Goal: Information Seeking & Learning: Find specific fact

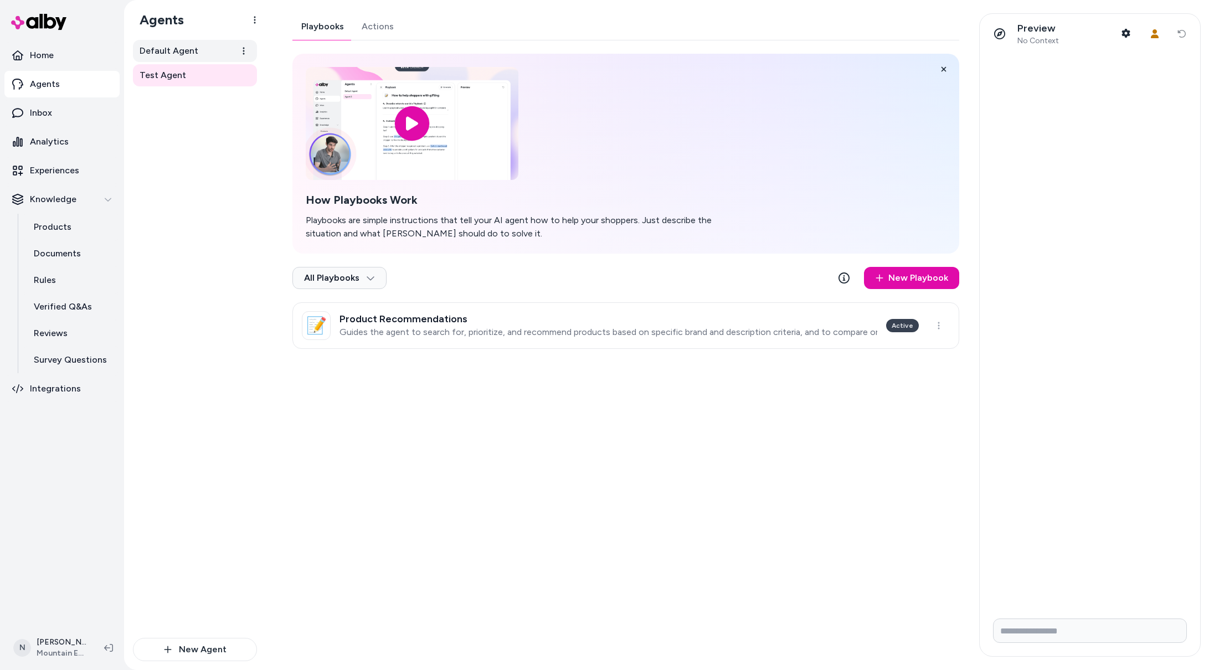
click at [181, 49] on span "Default Agent" at bounding box center [169, 50] width 59 height 13
click at [192, 55] on span "Default Agent" at bounding box center [169, 50] width 59 height 13
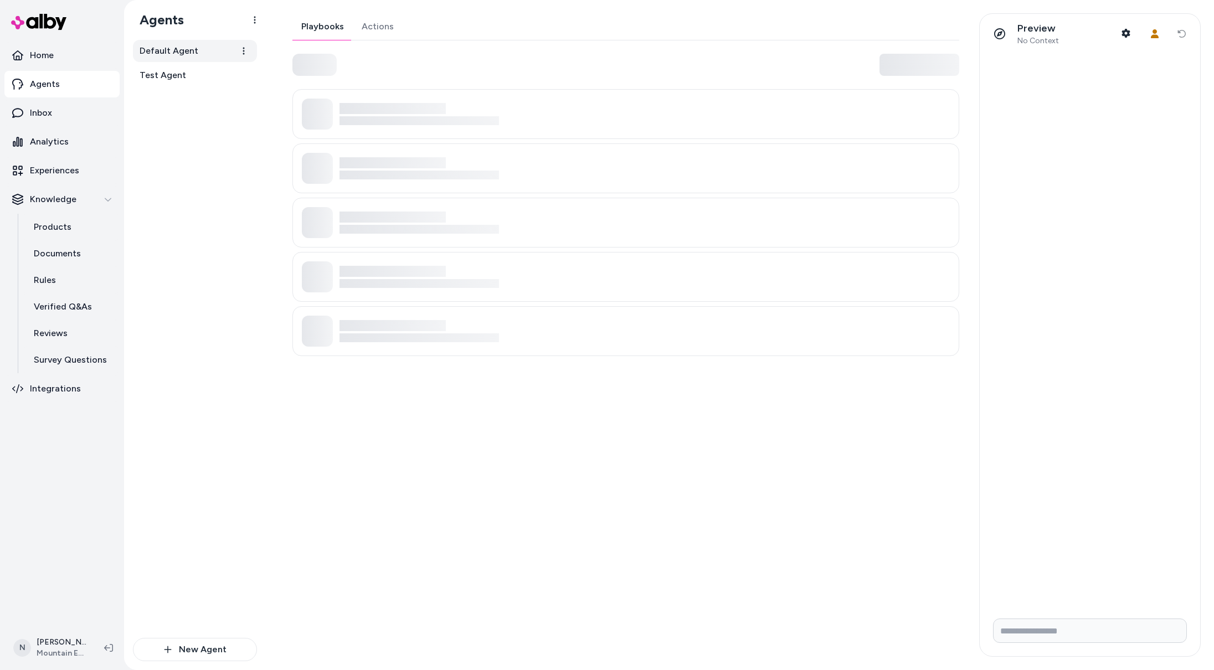
click at [180, 48] on span "Default Agent" at bounding box center [169, 50] width 59 height 13
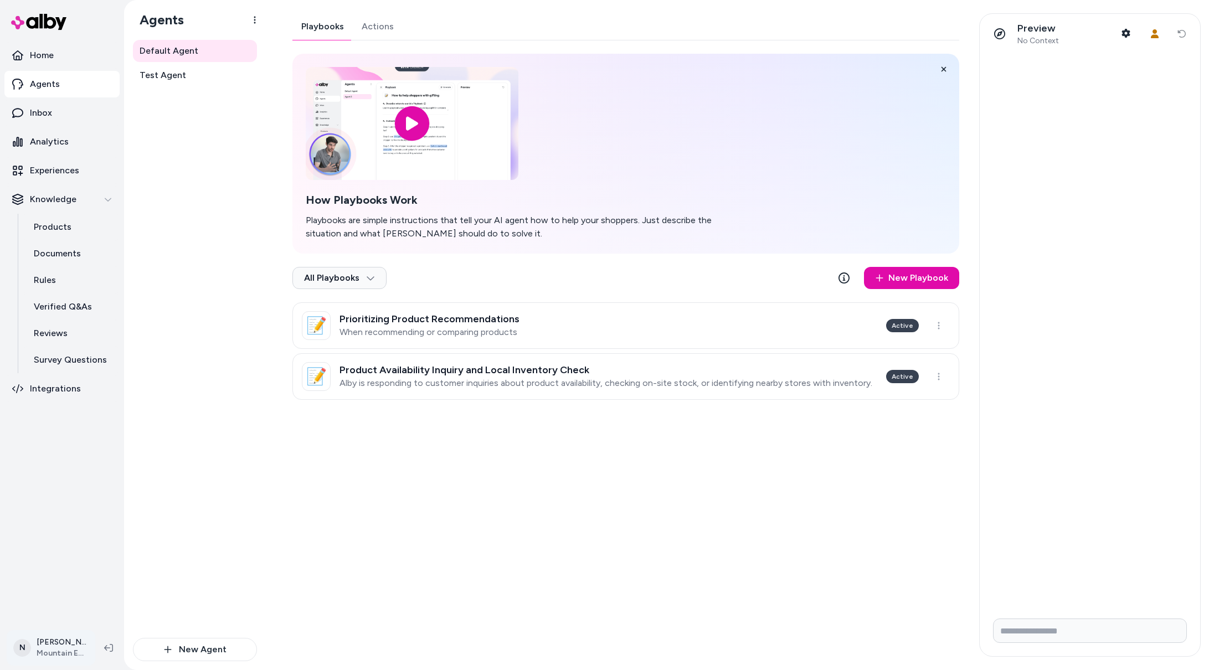
click at [64, 646] on html "Home Agents Inbox Analytics Experiences Knowledge Products Documents Rules Veri…" at bounding box center [607, 335] width 1214 height 670
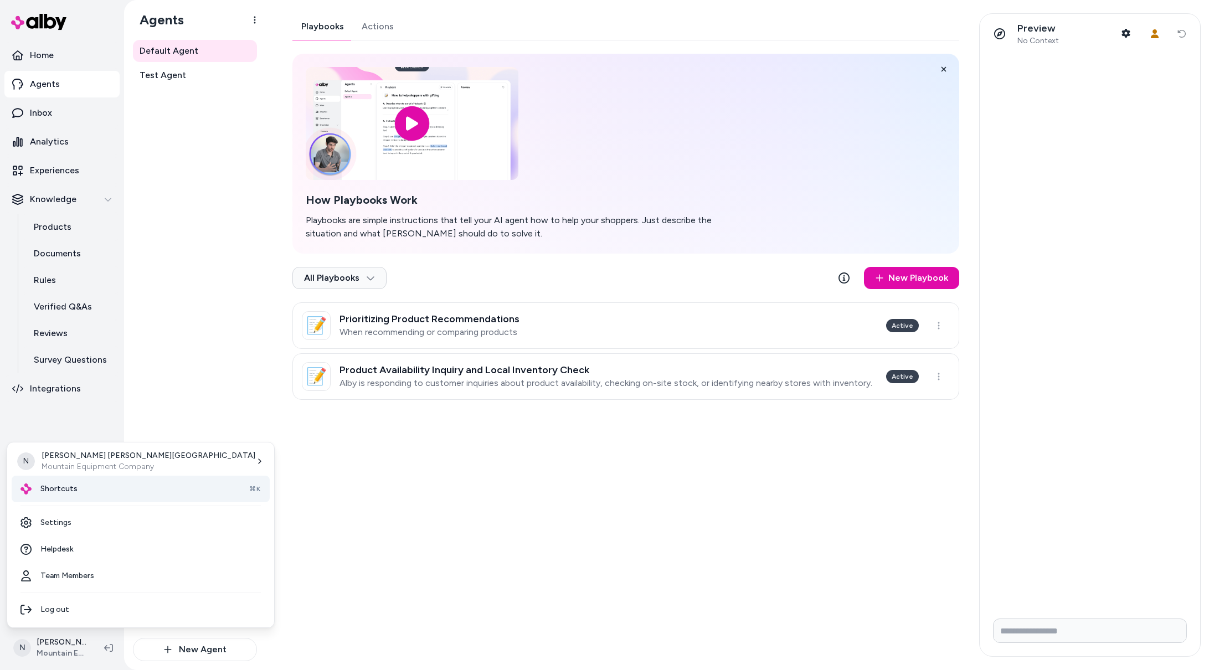
click at [81, 490] on div "Shortcuts ⌘K" at bounding box center [141, 489] width 258 height 27
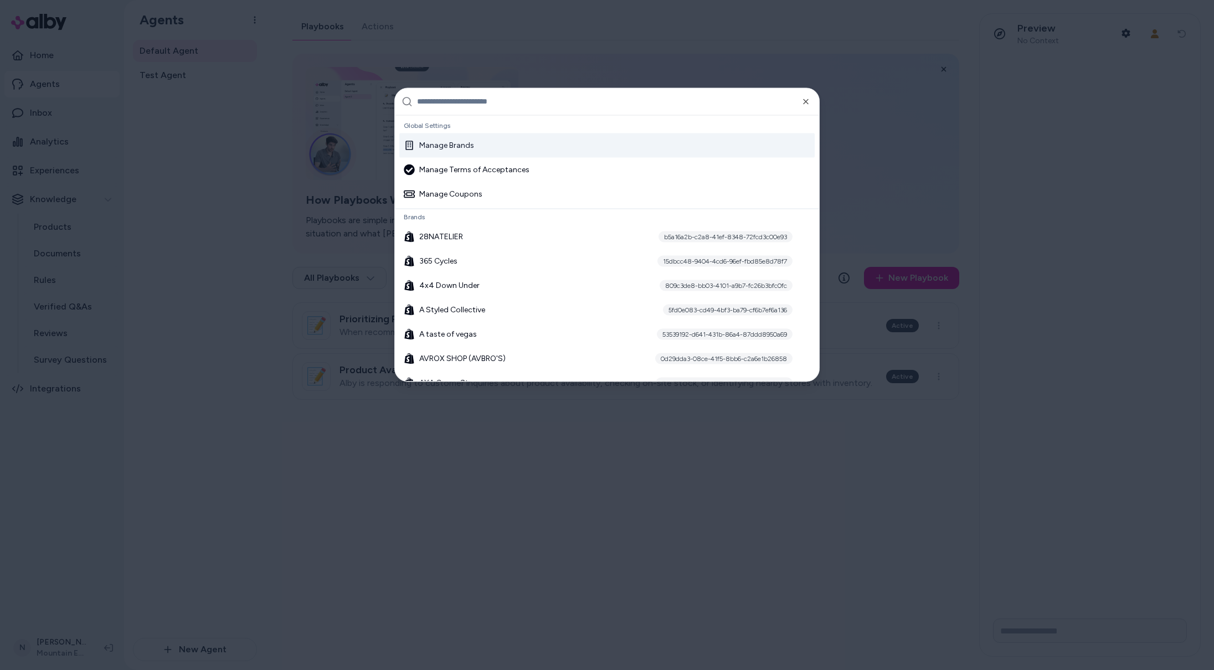
paste input "**********"
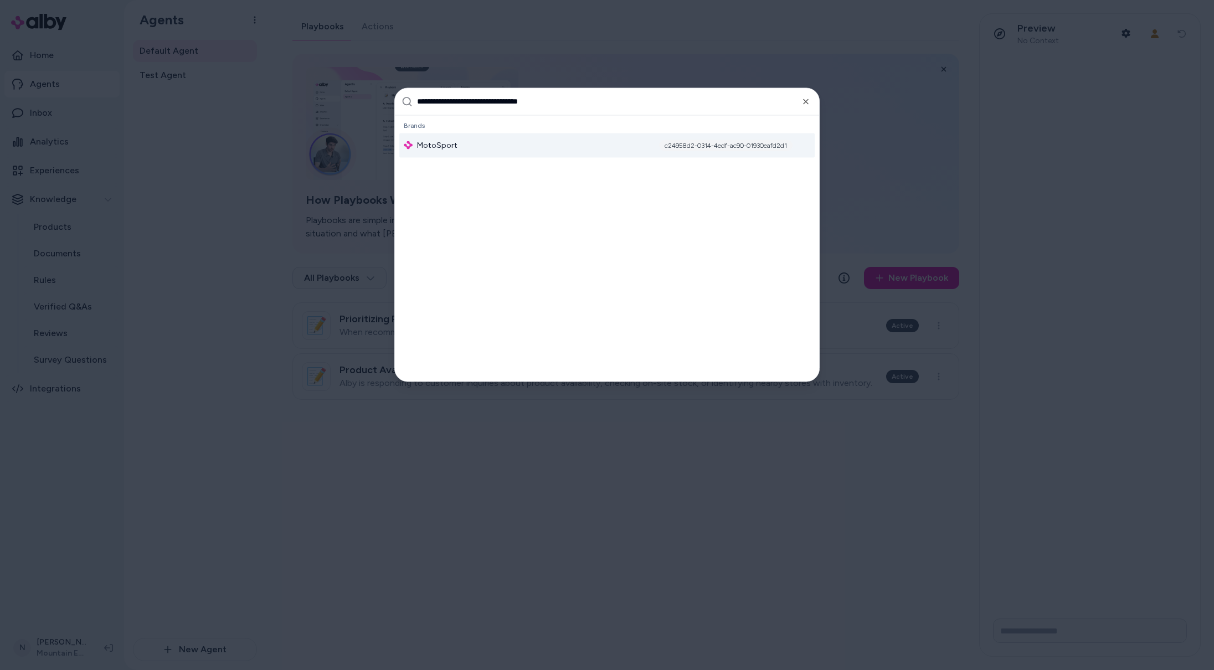
type input "**********"
click at [552, 147] on div "MotoSport c24958d2-0314-4edf-ac90-01930eafd2d1" at bounding box center [606, 145] width 415 height 24
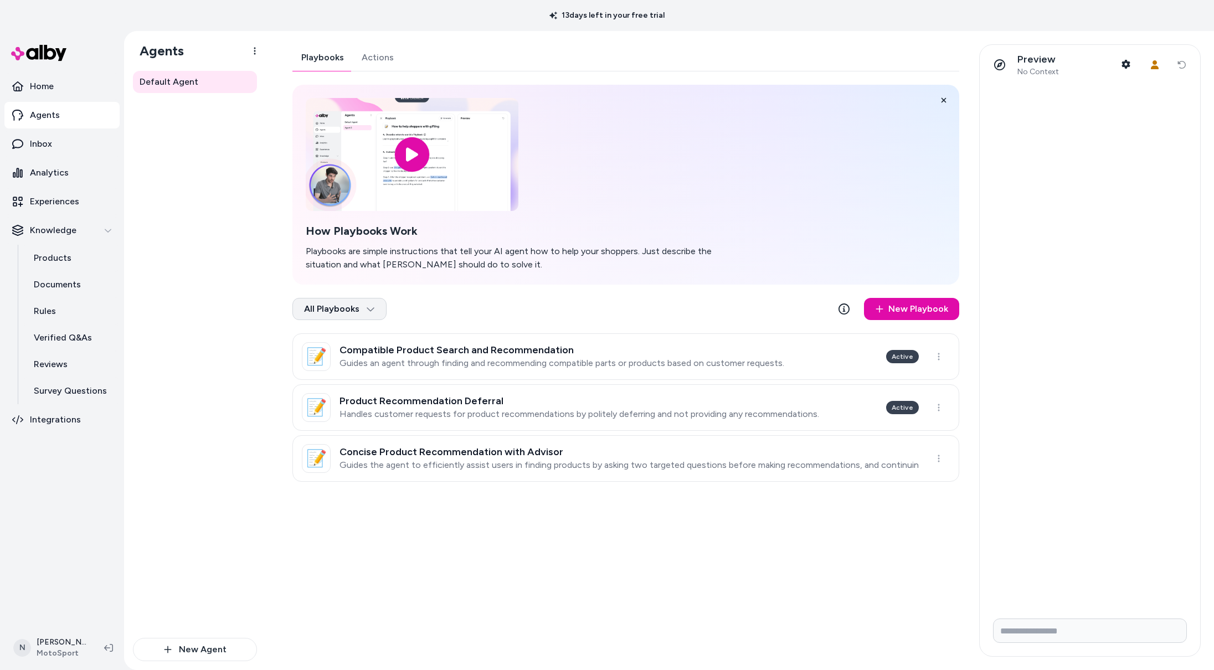
click at [373, 306] on html "13 days left in your free trial Home Agents Inbox Analytics Experiences Knowled…" at bounding box center [607, 335] width 1214 height 670
click at [348, 363] on div "Archived" at bounding box center [338, 358] width 87 height 22
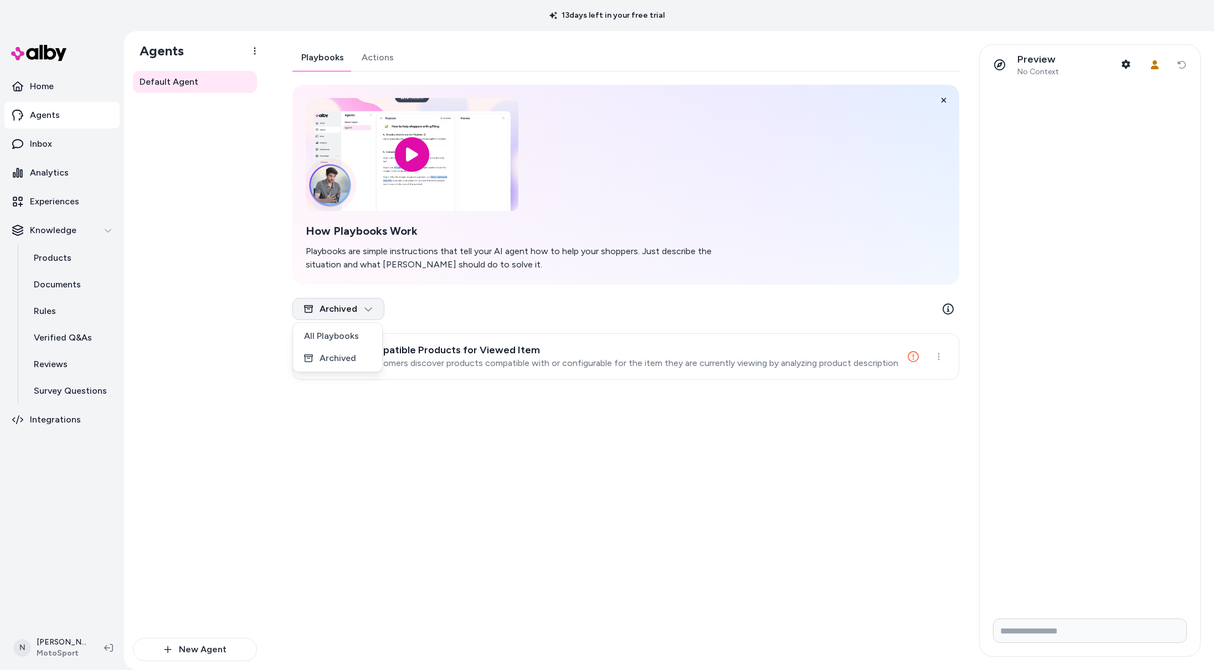
click at [335, 309] on html "13 days left in your free trial Home Agents Inbox Analytics Experiences Knowled…" at bounding box center [607, 335] width 1214 height 670
click at [343, 338] on div "All Playbooks" at bounding box center [337, 336] width 85 height 22
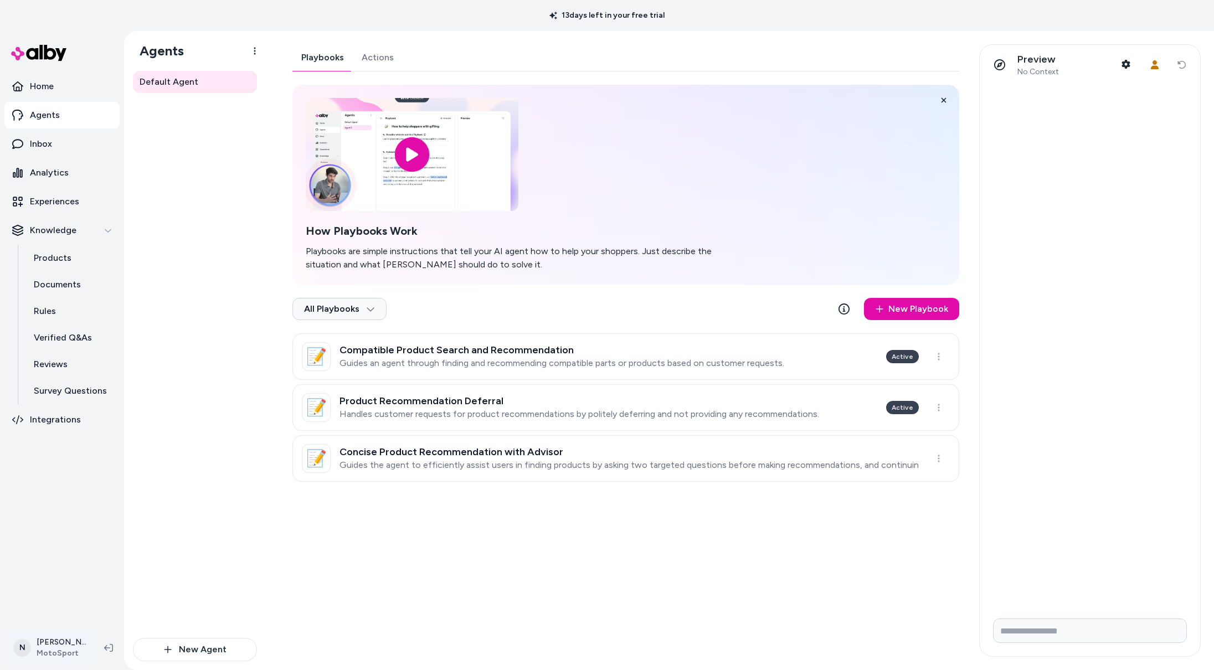
click at [38, 653] on html "13 days left in your free trial Home Agents Inbox Analytics Experiences Knowled…" at bounding box center [607, 335] width 1214 height 670
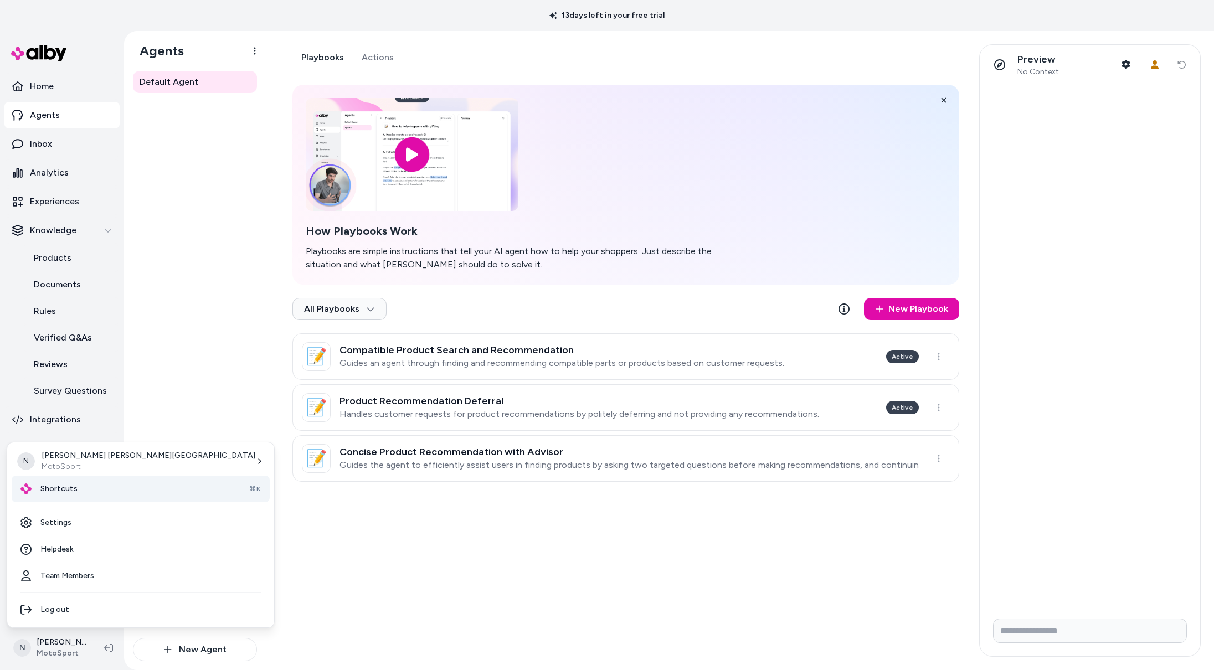
click at [60, 486] on span "Shortcuts" at bounding box center [58, 489] width 37 height 11
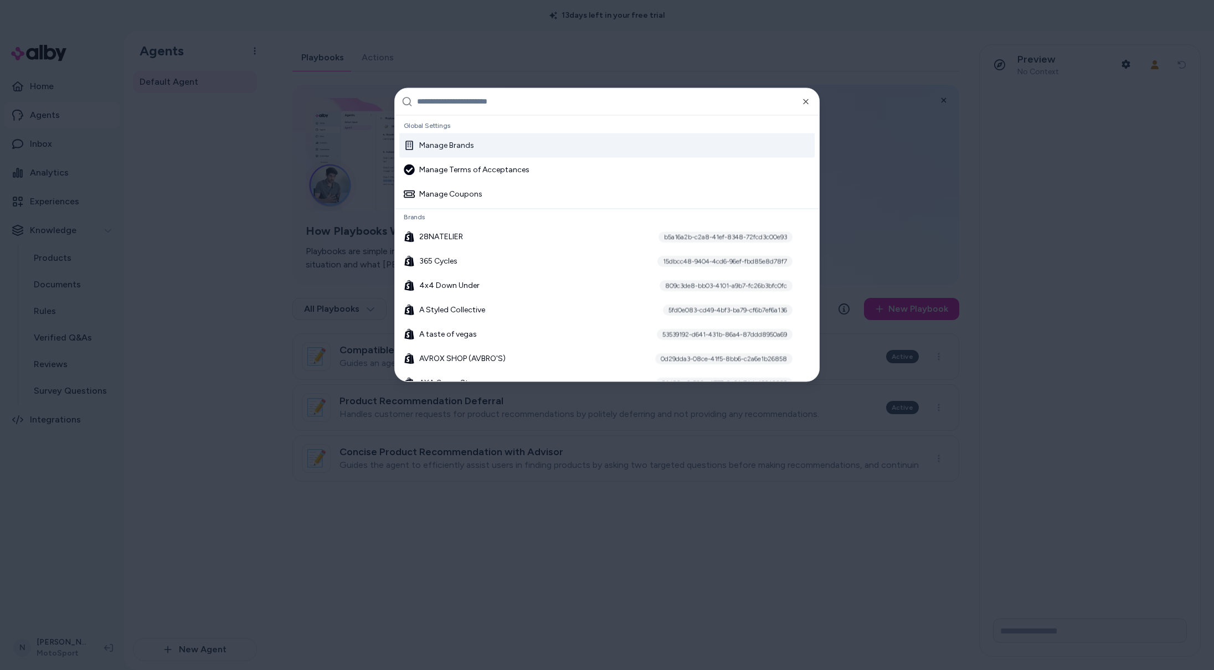
paste input "**********"
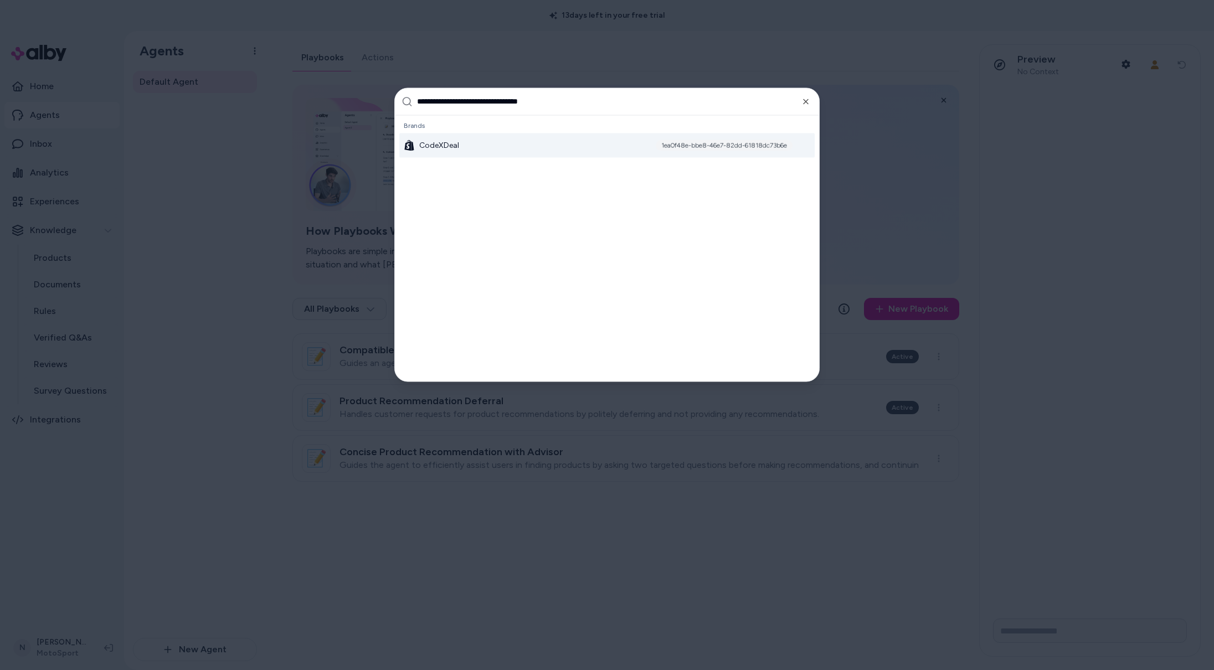
type input "**********"
click at [495, 153] on div "CodeXDeal 1ea0f48e-bbe8-46e7-82dd-61818dc73b6e" at bounding box center [606, 145] width 415 height 24
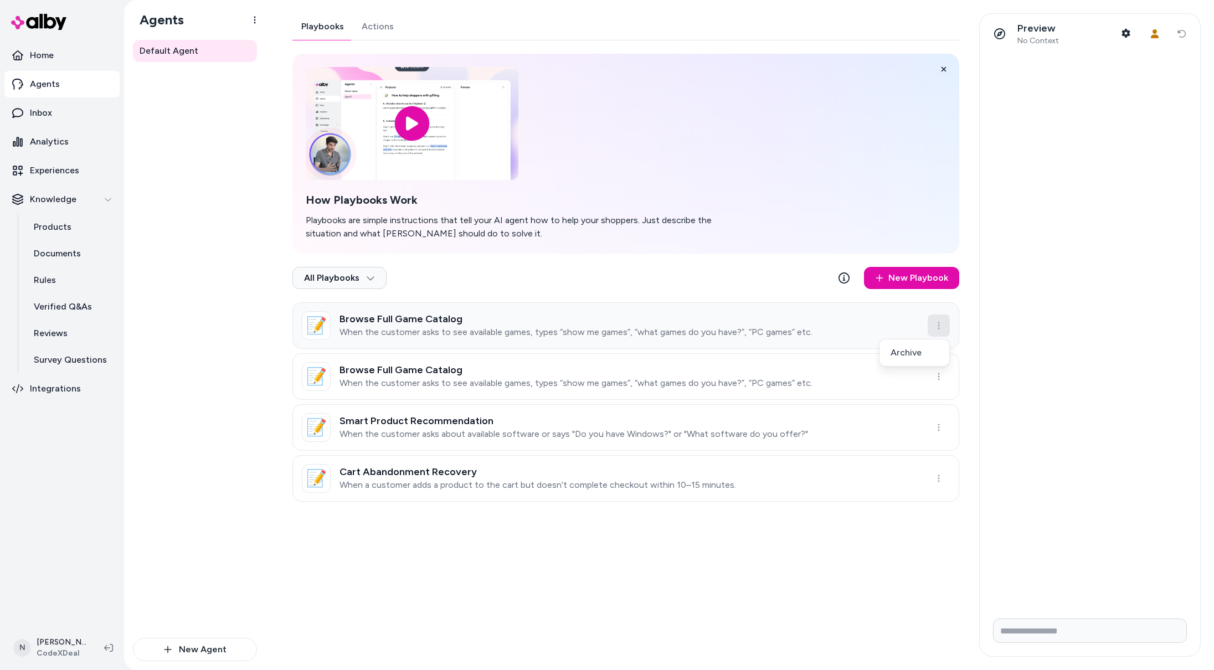
click at [938, 322] on html "Home Agents Inbox Analytics Experiences Knowledge Products Documents Rules Veri…" at bounding box center [607, 335] width 1214 height 670
click at [813, 330] on html "Home Agents Inbox Analytics Experiences Knowledge Products Documents Rules Veri…" at bounding box center [607, 335] width 1214 height 670
click at [652, 328] on p "When the customer asks to see available games, types “show me games”, “what gam…" at bounding box center [576, 332] width 473 height 11
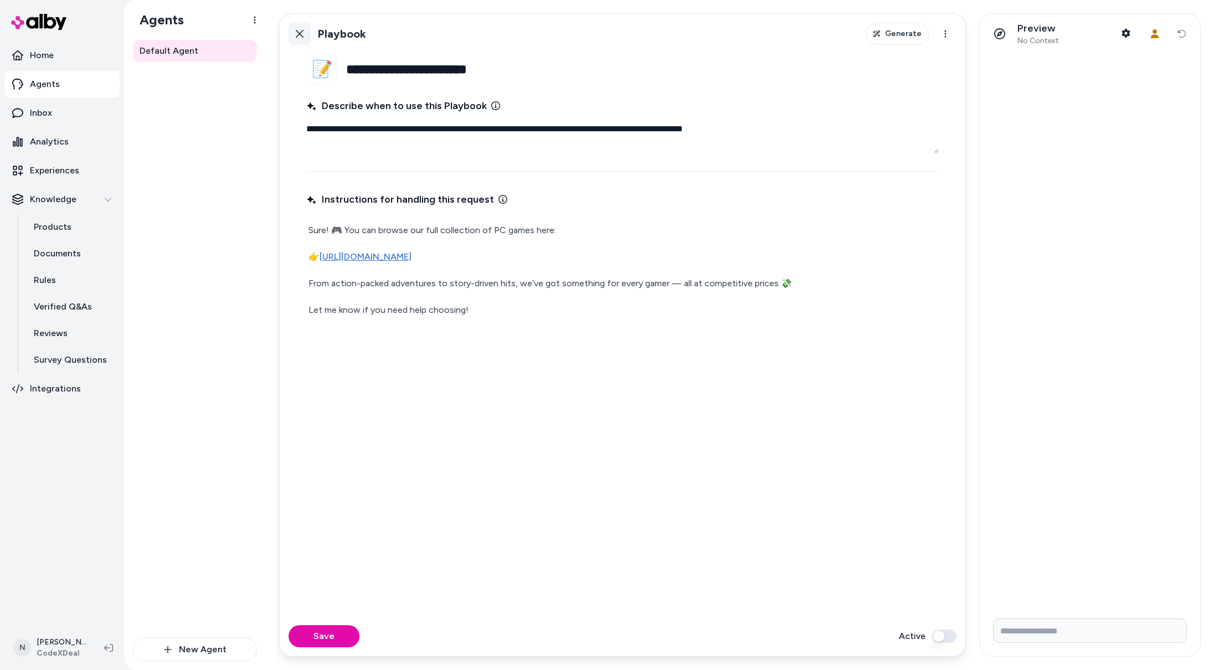
click at [297, 40] on link "Back" at bounding box center [300, 34] width 22 height 22
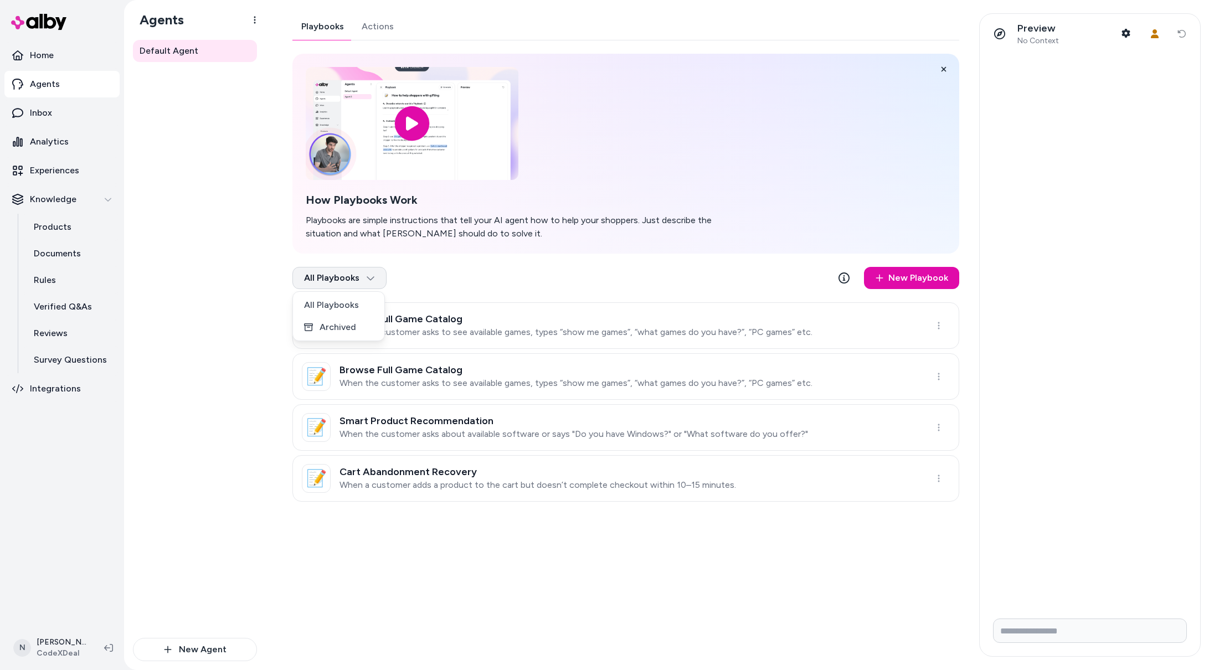
click at [352, 286] on html "Home Agents Inbox Analytics Experiences Knowledge Products Documents Rules Veri…" at bounding box center [607, 335] width 1214 height 670
click at [356, 326] on div "Archived" at bounding box center [338, 327] width 87 height 22
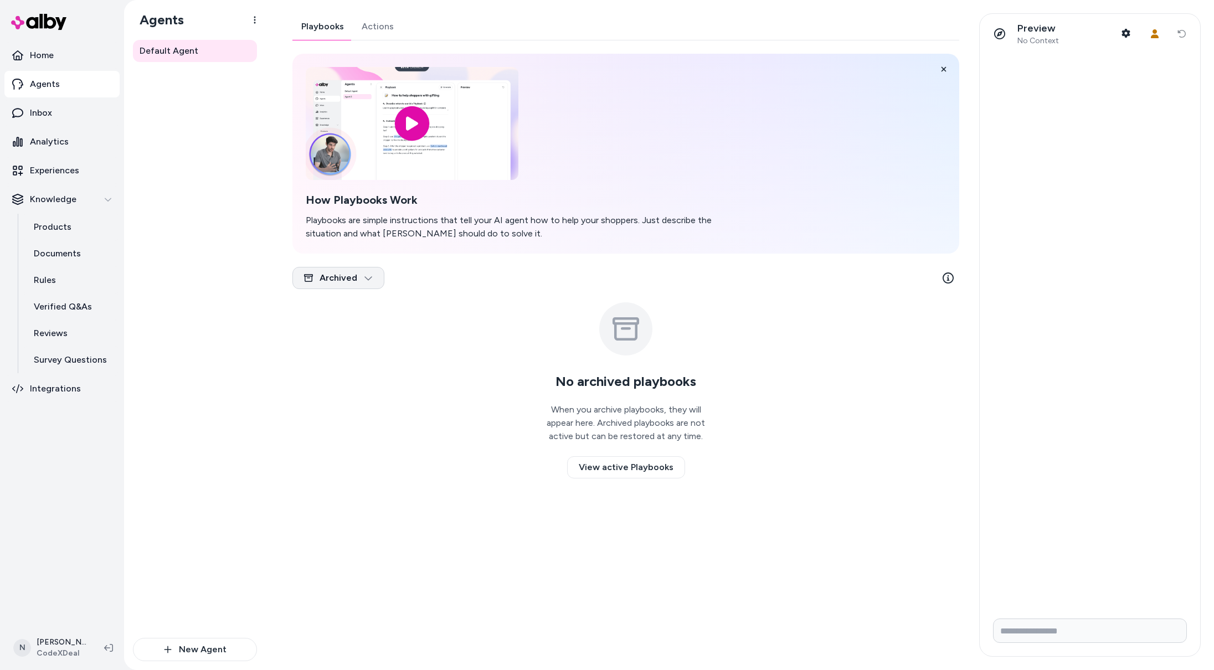
click at [343, 286] on html "Home Agents Inbox Analytics Experiences Knowledge Products Documents Rules Veri…" at bounding box center [607, 335] width 1214 height 670
click at [357, 303] on div "All Playbooks" at bounding box center [337, 305] width 85 height 22
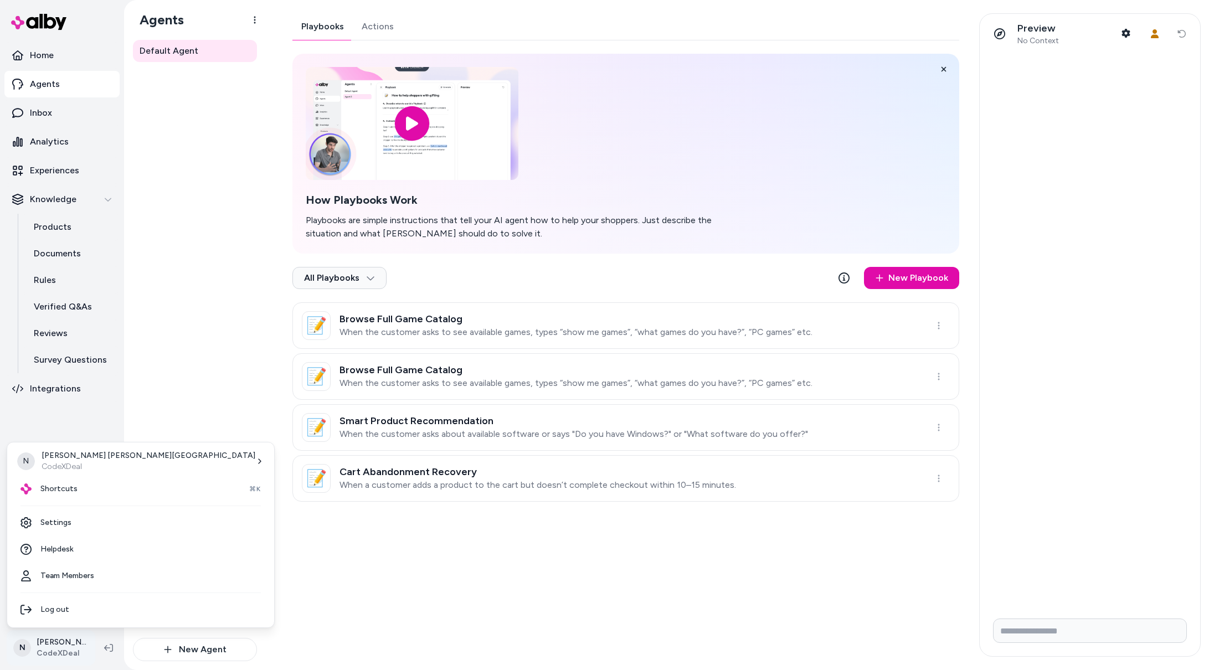
click at [61, 648] on html "Home Agents Inbox Analytics Experiences Knowledge Products Documents Rules Veri…" at bounding box center [607, 335] width 1214 height 670
click at [73, 487] on span "Shortcuts" at bounding box center [58, 489] width 37 height 11
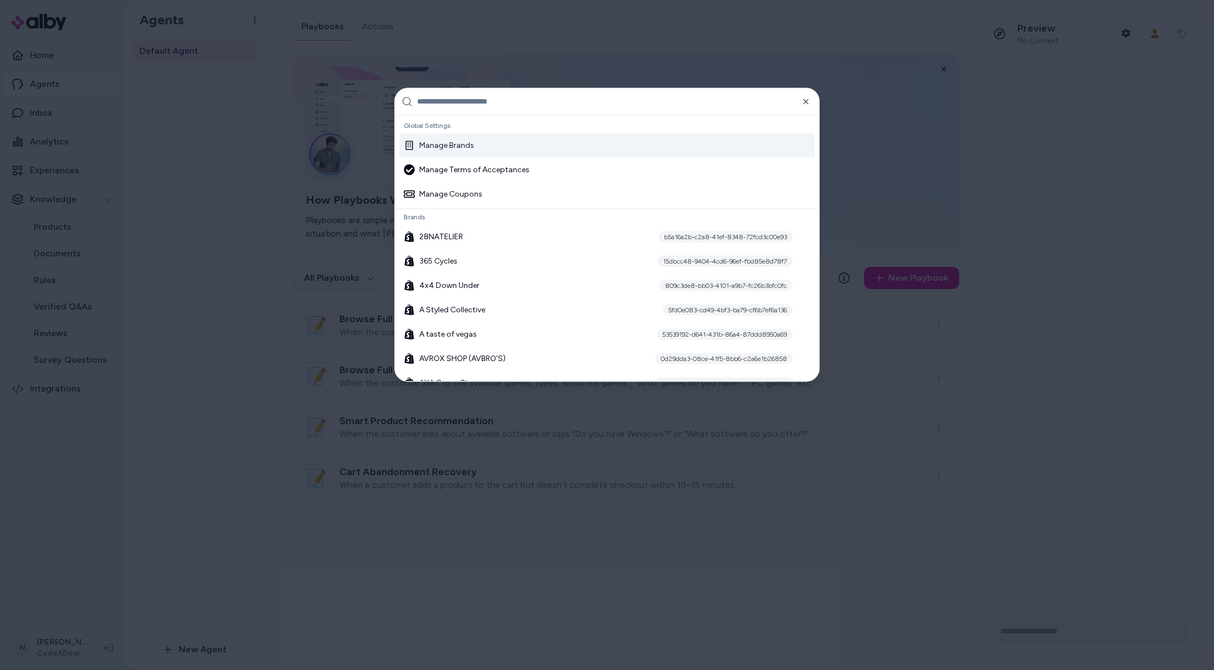
paste input "**********"
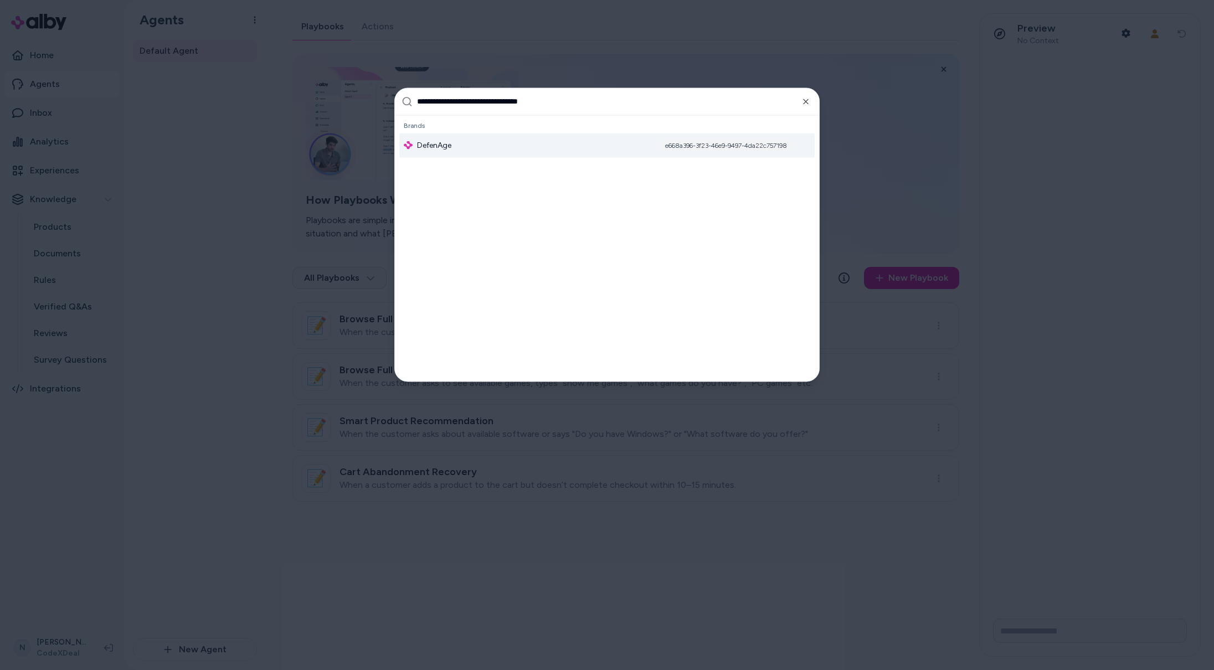
type input "**********"
click at [453, 142] on div "DefenAge e668a396-3f23-46e9-9497-4da22c757198" at bounding box center [606, 145] width 415 height 24
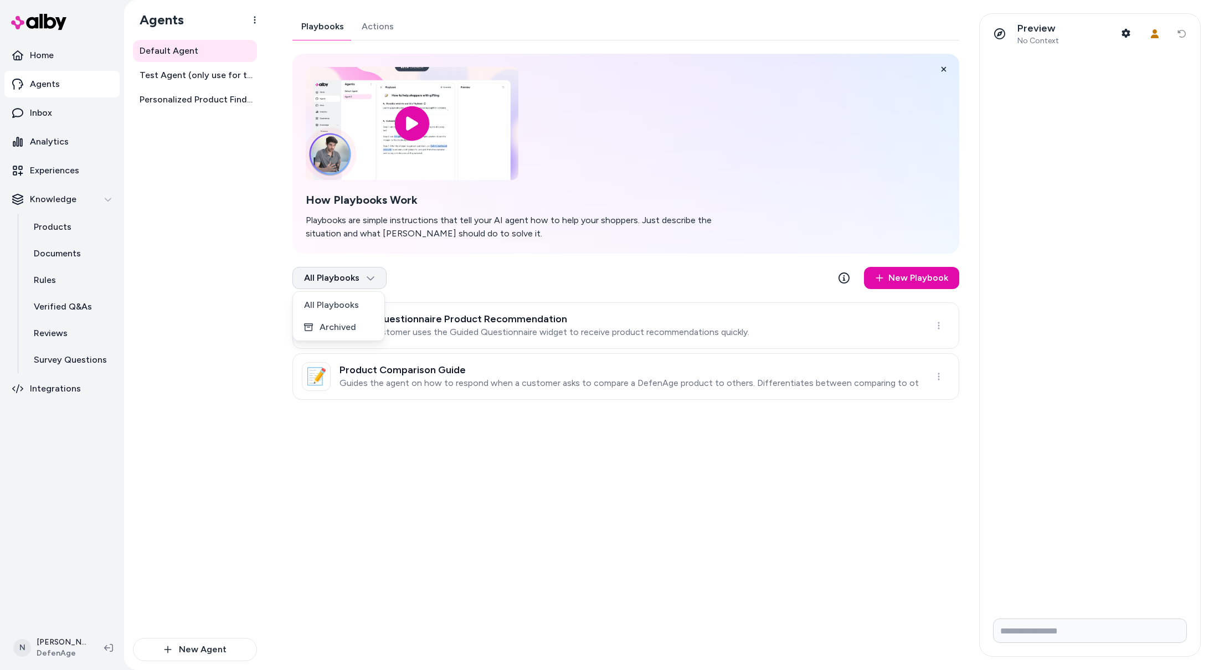
click at [345, 280] on html "Home Agents Inbox Analytics Experiences Knowledge Products Documents Rules Veri…" at bounding box center [607, 335] width 1214 height 670
click at [351, 328] on div "Archived" at bounding box center [338, 327] width 87 height 22
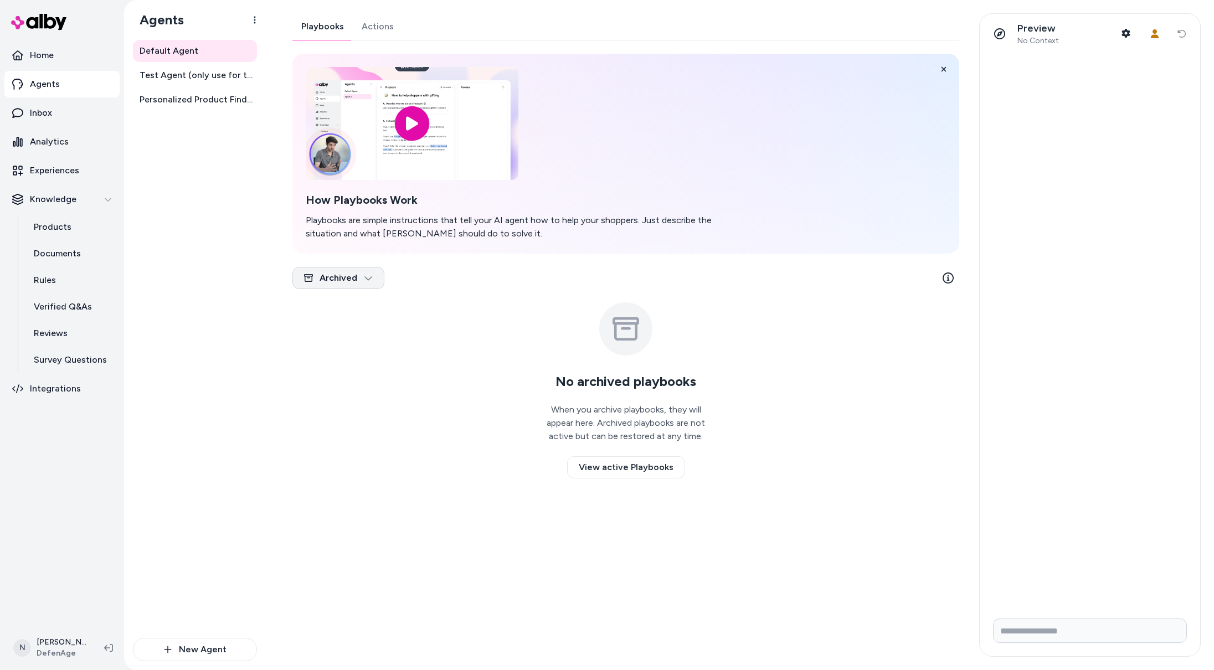
click at [353, 279] on html "Home Agents Inbox Analytics Experiences Knowledge Products Documents Rules Veri…" at bounding box center [607, 335] width 1214 height 670
click at [357, 303] on div "All Playbooks" at bounding box center [337, 305] width 85 height 22
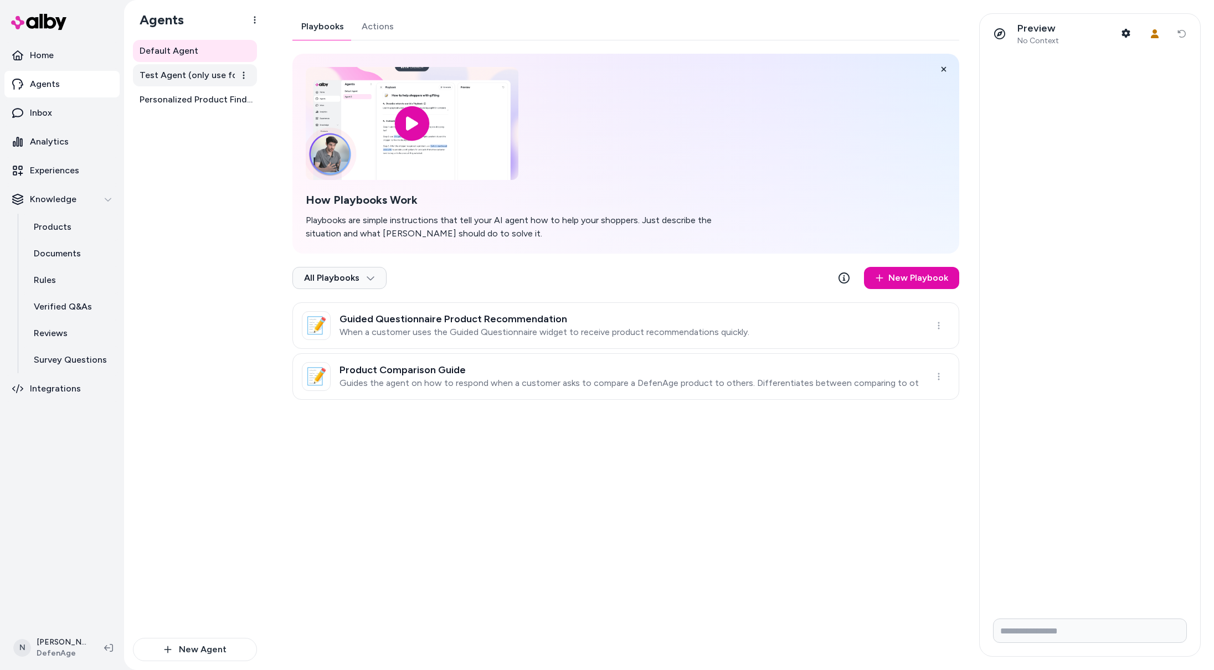
click at [220, 74] on span "Test Agent (only use for testing)" at bounding box center [196, 75] width 113 height 13
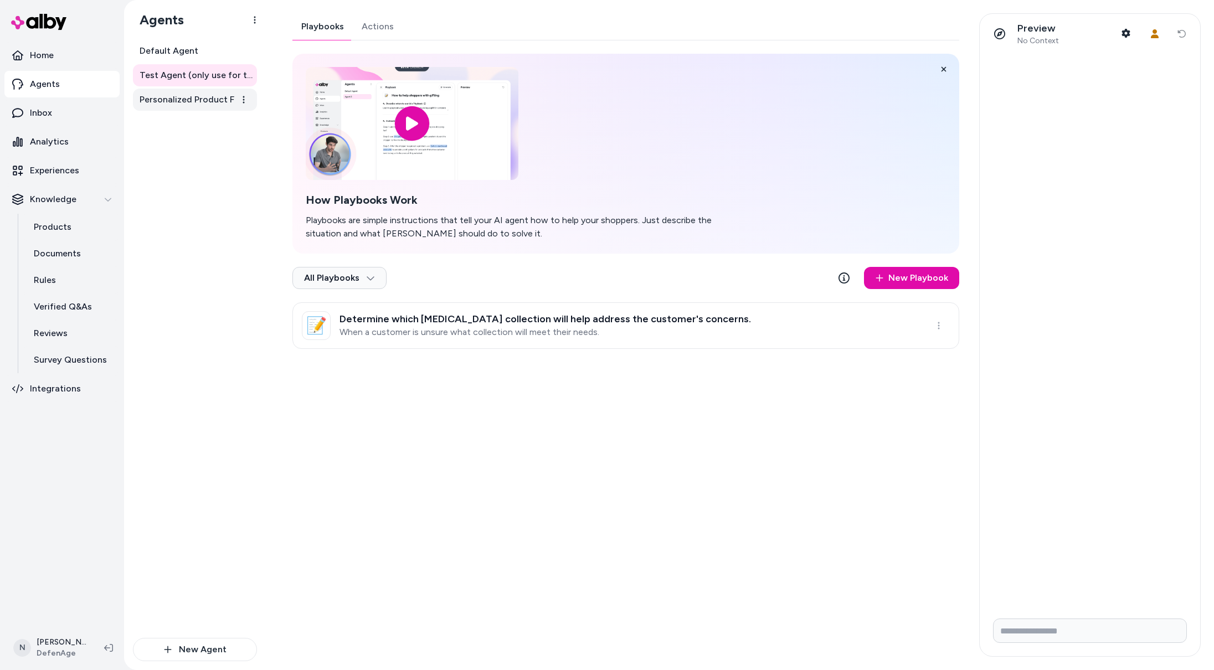
click at [192, 100] on span "Personalized Product Finder Agent" at bounding box center [196, 99] width 113 height 13
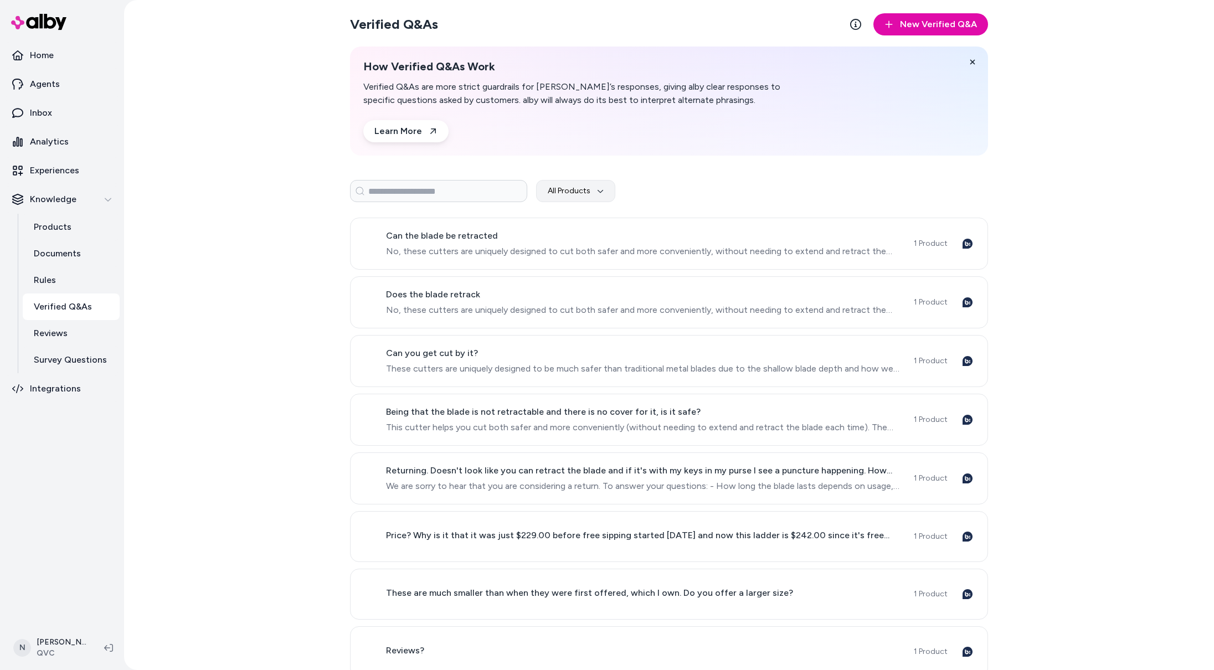
click at [304, 279] on div "Verified Q&As New Verified Q&A How Verified Q&As Work Verified Q&As are more st…" at bounding box center [669, 335] width 1090 height 670
click at [595, 235] on span "Can the blade be retracted" at bounding box center [643, 235] width 515 height 13
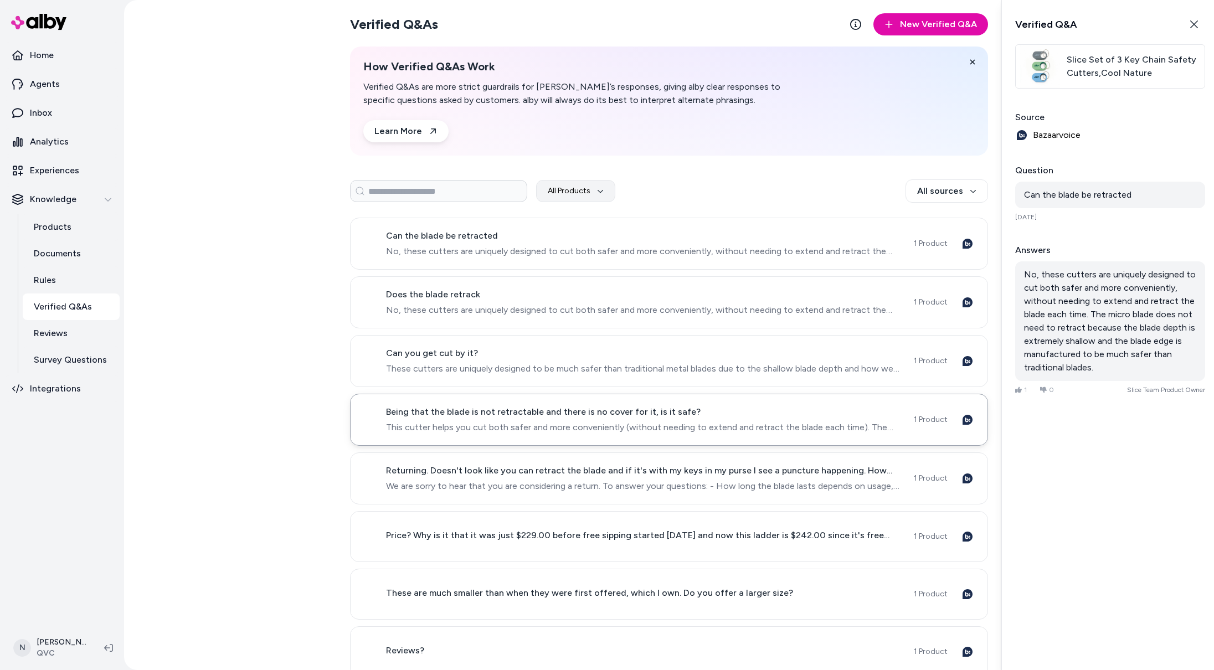
click at [569, 415] on span "Being that the blade is not retractable and there is no cover for it, is it saf…" at bounding box center [643, 411] width 515 height 13
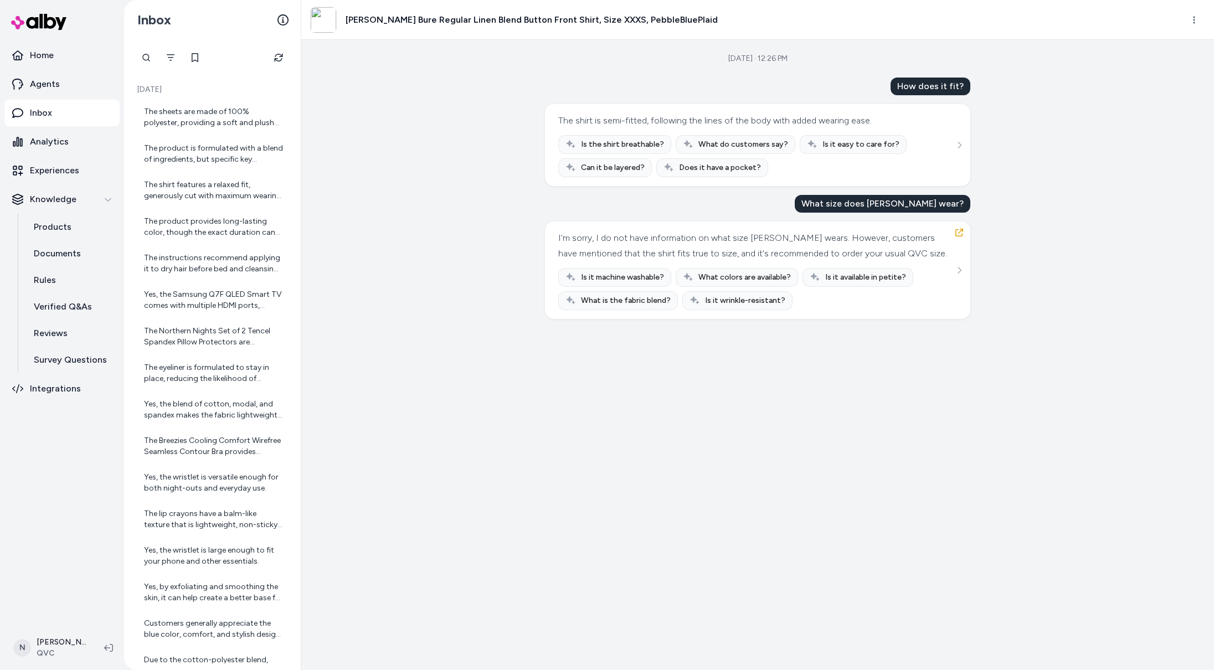
click at [942, 136] on div "Is the shirt breathable? What do customers say? Is it easy to care for? Can it …" at bounding box center [757, 156] width 399 height 42
click at [956, 145] on icon "See more" at bounding box center [960, 145] width 8 height 8
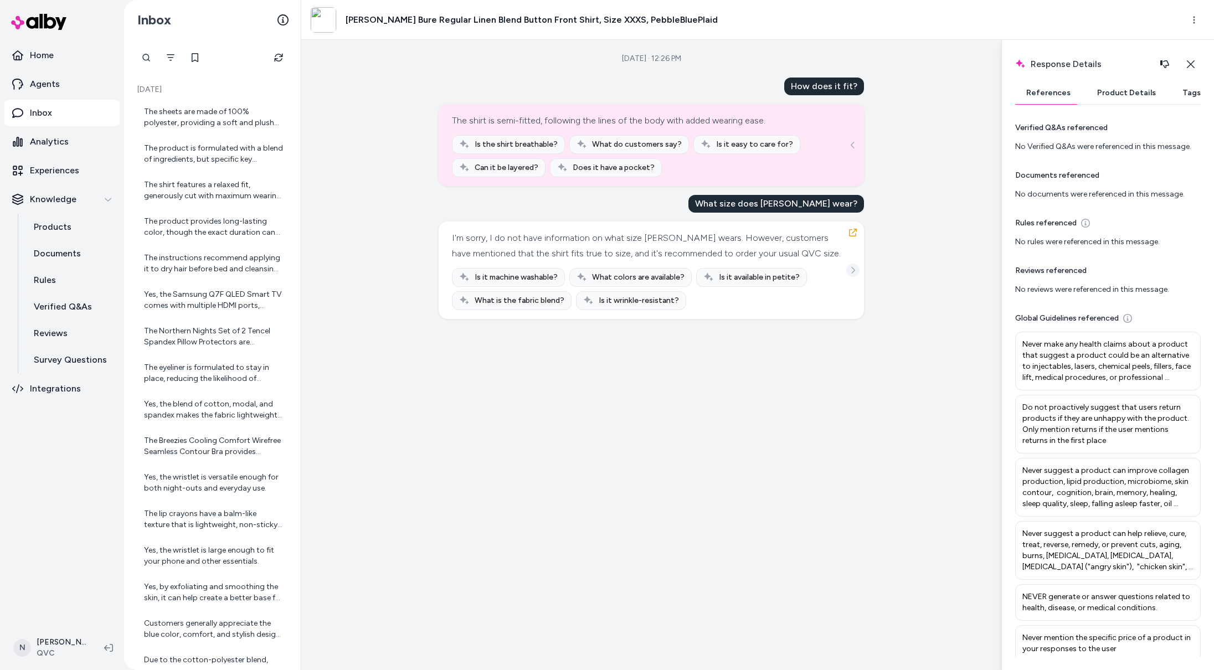
click at [854, 274] on icon "See more" at bounding box center [853, 270] width 8 height 8
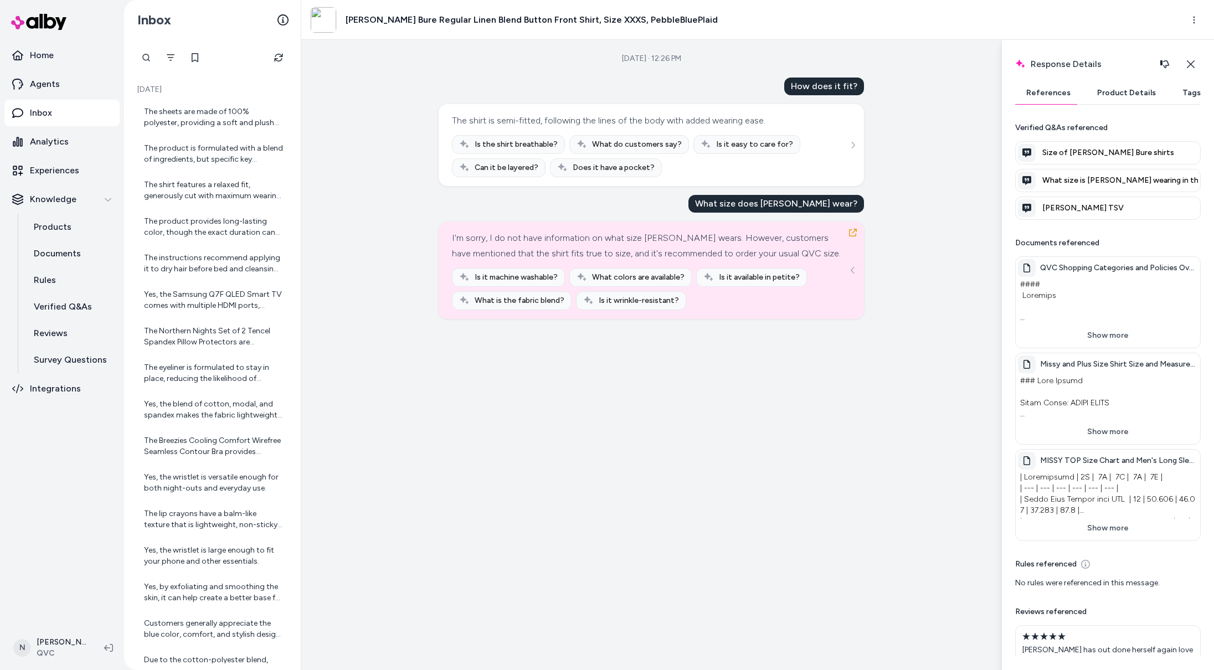
click at [1102, 167] on div "Size of Candace Cameron Bure shirts What size is Candace wearing in the solid p…" at bounding box center [1108, 180] width 186 height 79
click at [1090, 140] on div "Verified Q&As referenced Size of Candace Cameron Bure shirts What size is Canda…" at bounding box center [1108, 170] width 186 height 97
click at [1090, 151] on span "Size of Candace Cameron Bure shirts" at bounding box center [1120, 152] width 156 height 11
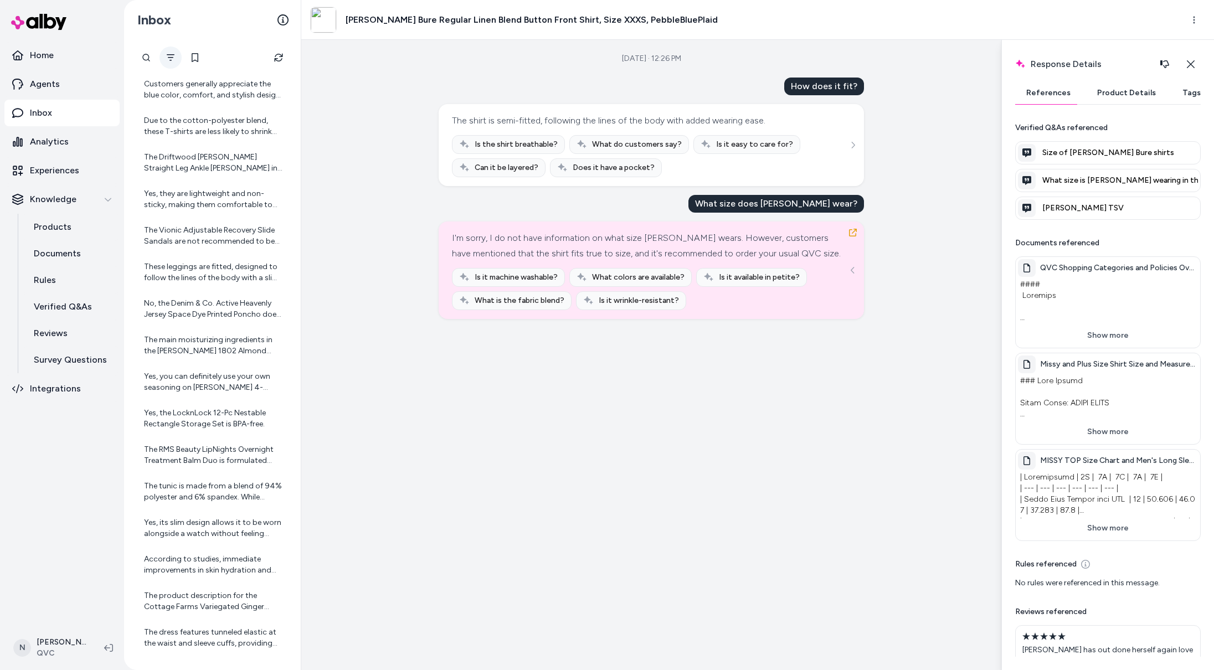
click at [166, 58] on icon "Filter" at bounding box center [170, 57] width 9 height 9
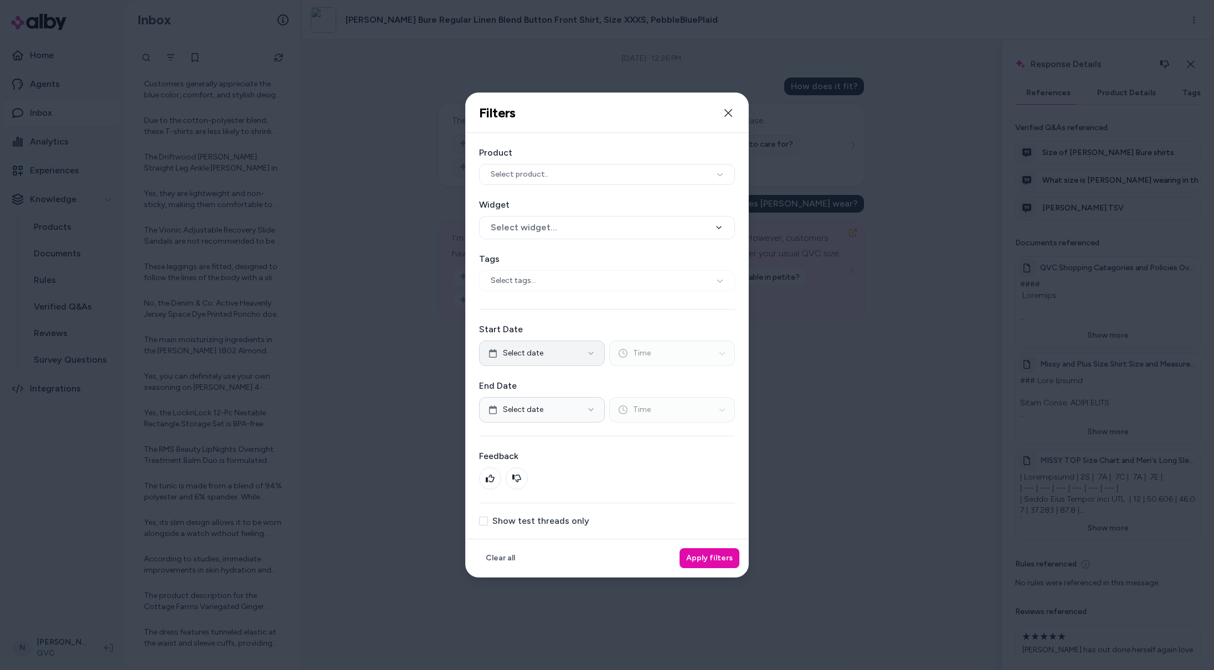
click at [547, 351] on button "Select date" at bounding box center [542, 353] width 126 height 25
click at [573, 445] on button "11" at bounding box center [575, 443] width 20 height 20
click at [716, 562] on button "Apply filters" at bounding box center [710, 558] width 60 height 20
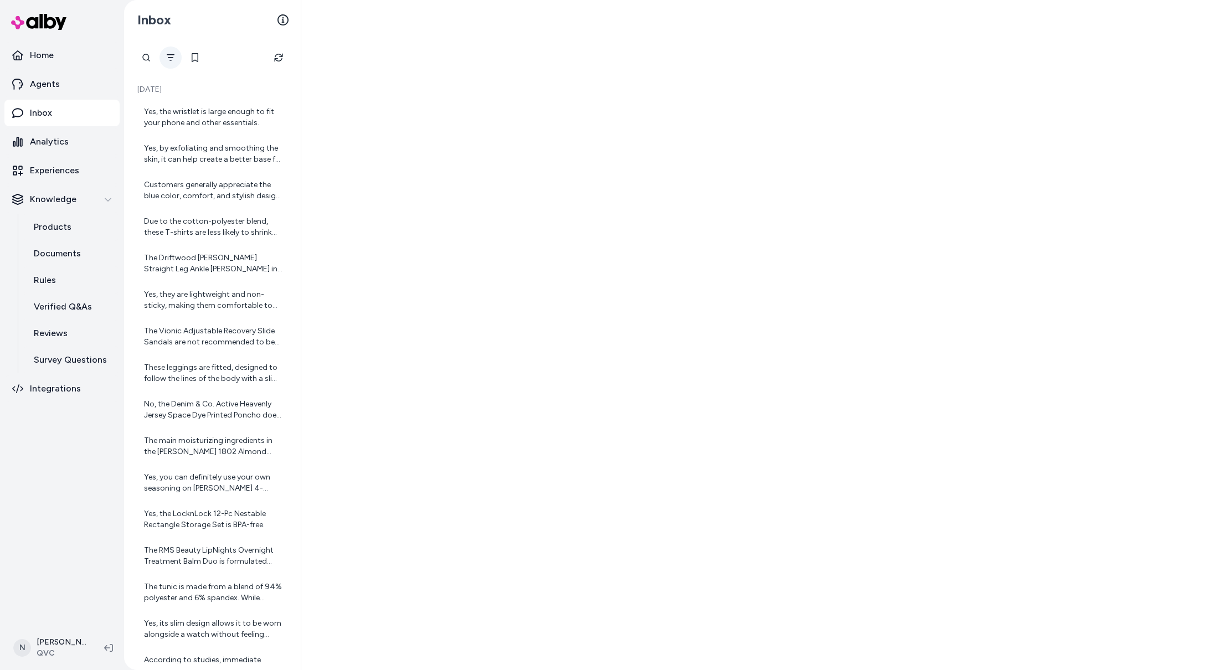
click at [168, 54] on icon "Filter" at bounding box center [171, 57] width 8 height 7
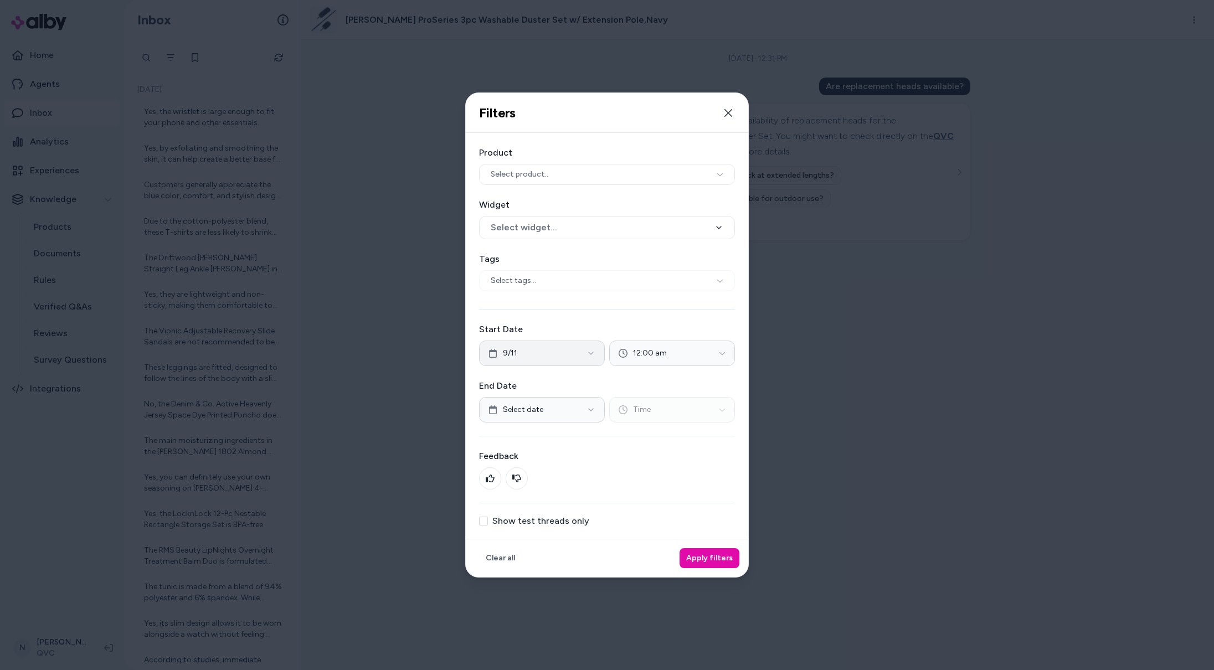
click at [526, 348] on button "9/11" at bounding box center [542, 353] width 126 height 25
click at [684, 414] on div "Select date Time" at bounding box center [607, 409] width 256 height 25
click at [512, 412] on span "Select date" at bounding box center [523, 409] width 40 height 11
click at [579, 503] on button "11" at bounding box center [575, 500] width 20 height 20
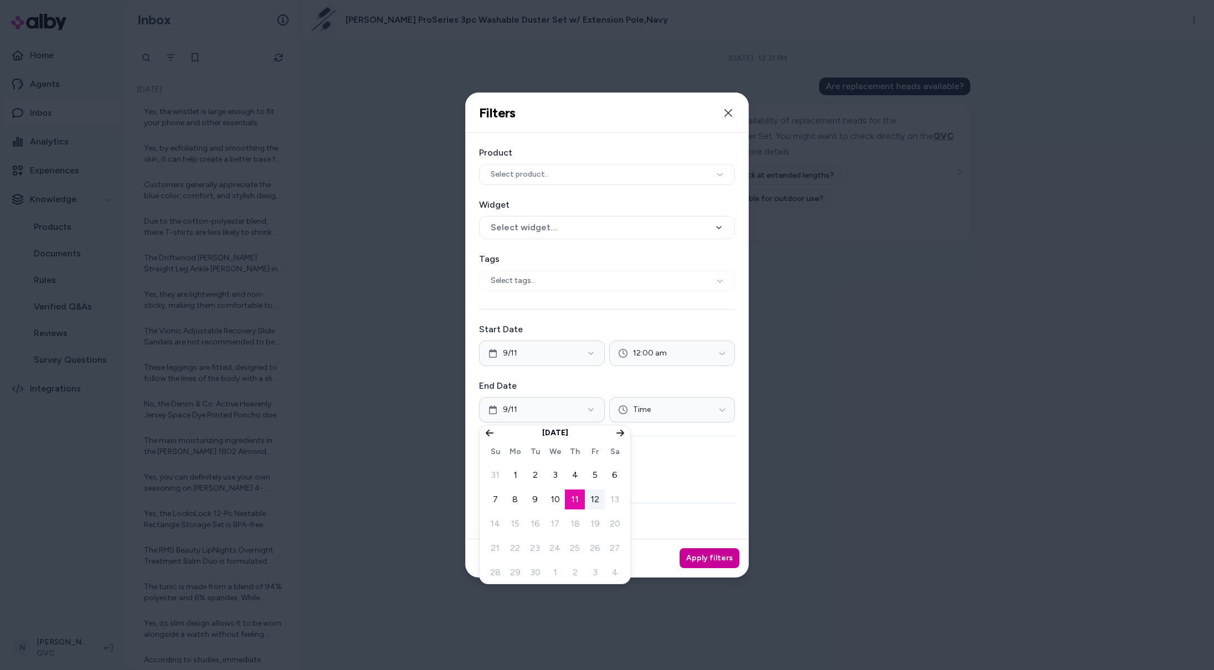
click at [698, 558] on button "Apply filters" at bounding box center [710, 558] width 60 height 20
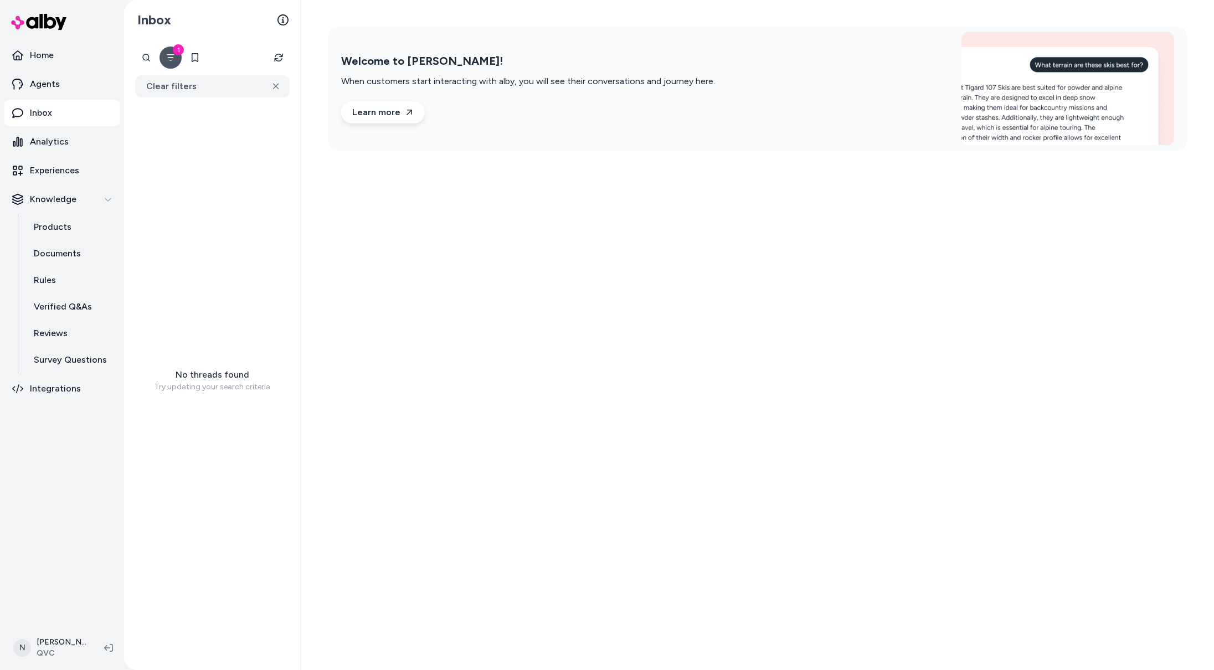
click at [170, 54] on icon "Filter" at bounding box center [170, 57] width 9 height 9
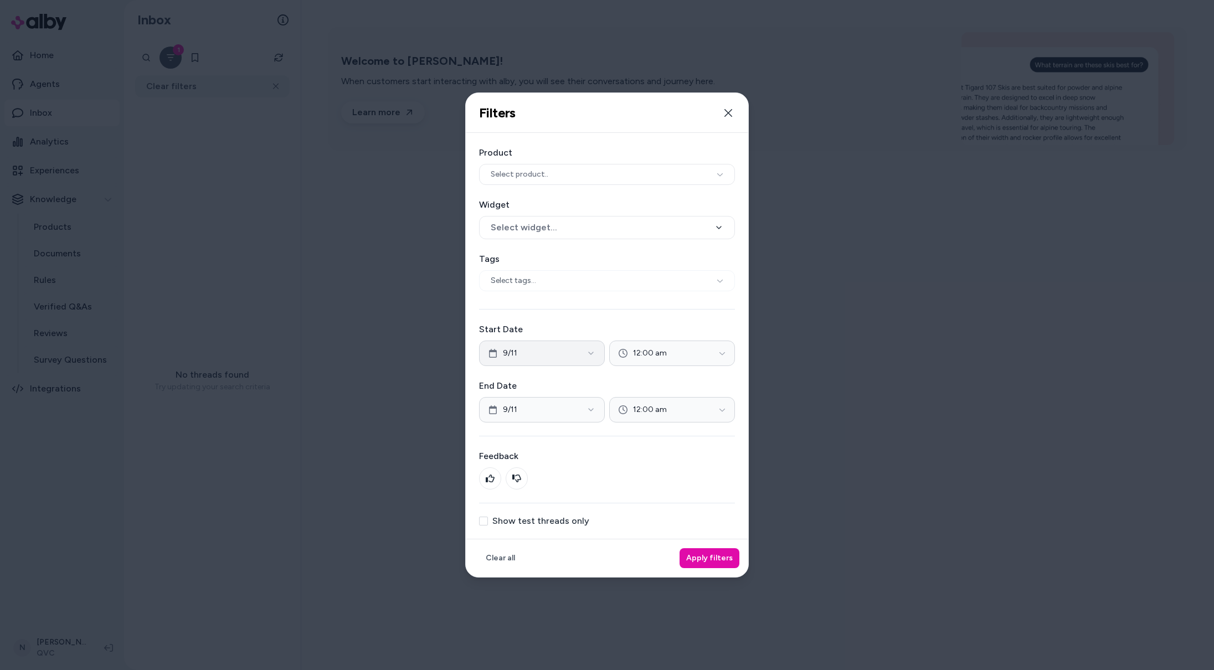
click at [541, 363] on button "9/11" at bounding box center [542, 353] width 126 height 25
click at [555, 444] on button "10" at bounding box center [555, 443] width 20 height 20
click at [728, 556] on button "Apply filters" at bounding box center [710, 558] width 60 height 20
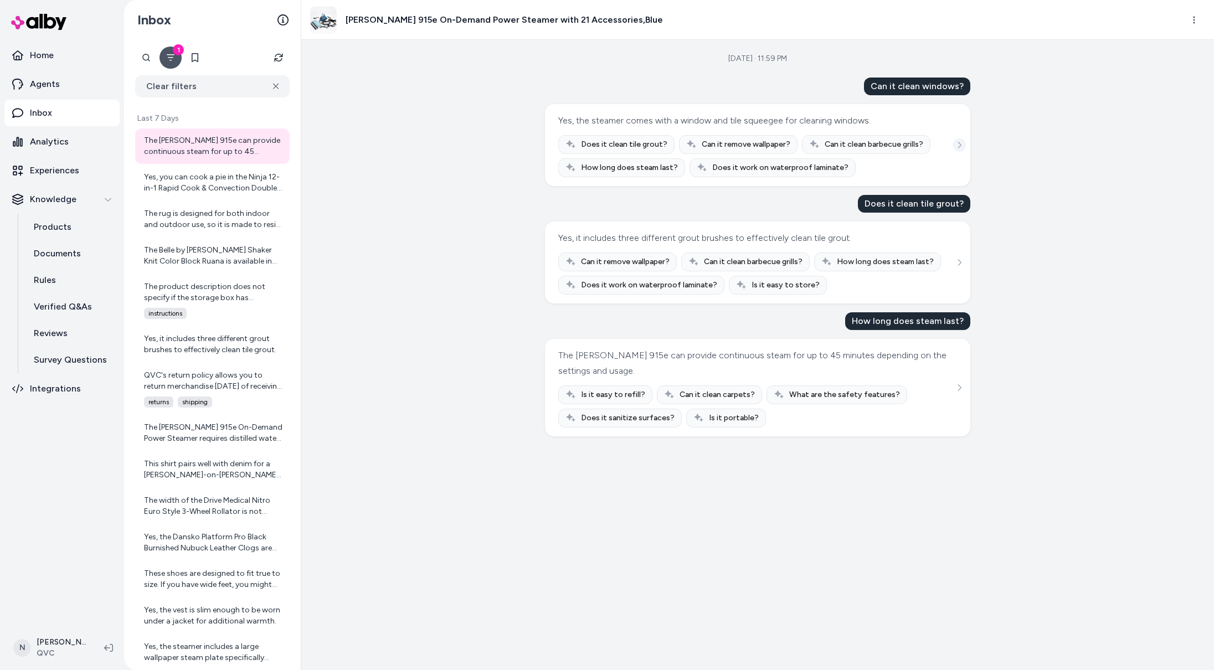
click at [957, 142] on icon "See more" at bounding box center [960, 145] width 8 height 8
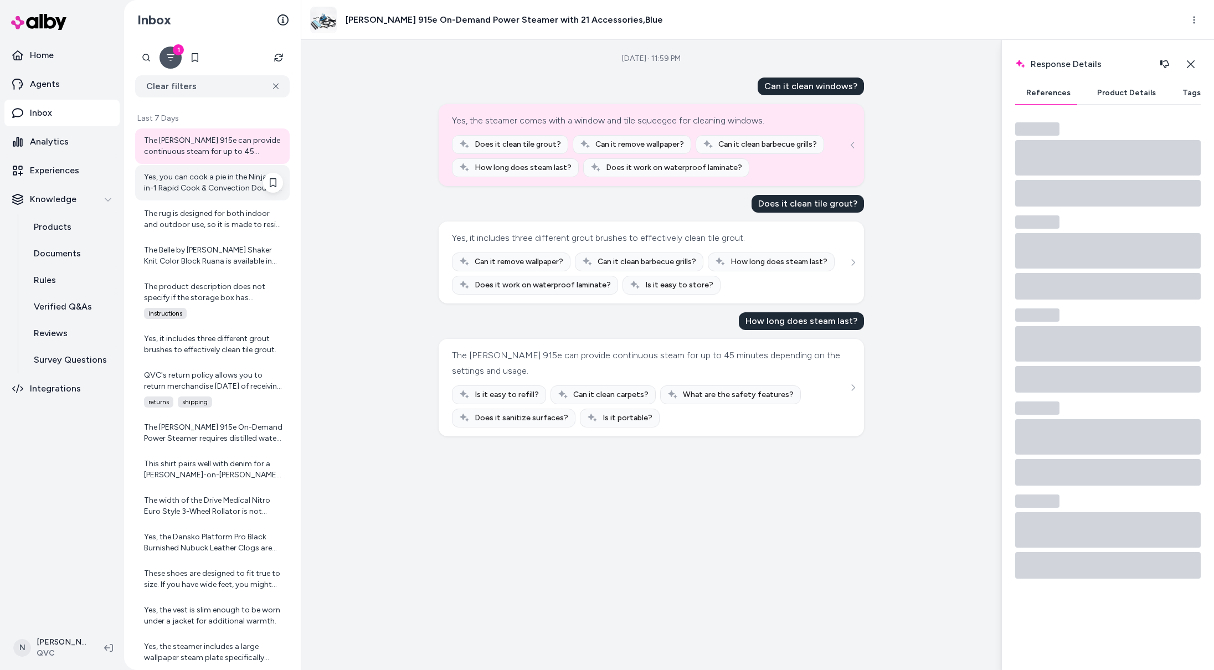
click at [204, 186] on div "Yes, you can cook a pie in the Ninja 12-in-1 Rapid Cook & Convection Double Ove…" at bounding box center [213, 183] width 139 height 22
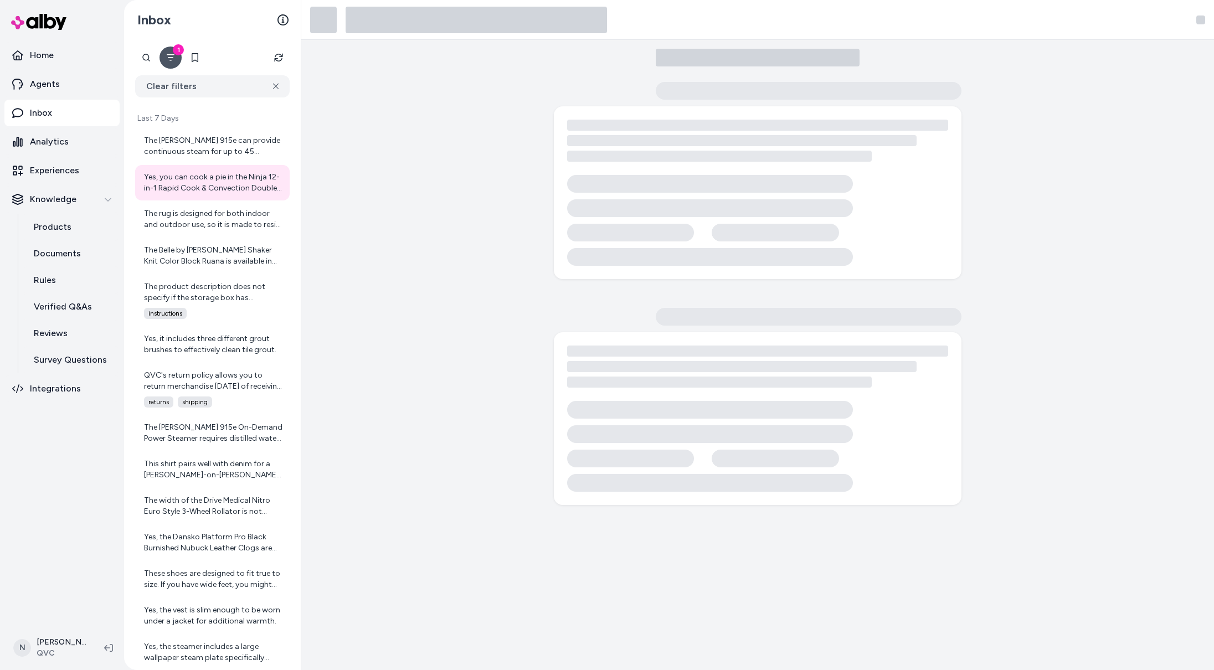
click at [168, 58] on icon "Filter" at bounding box center [170, 57] width 9 height 9
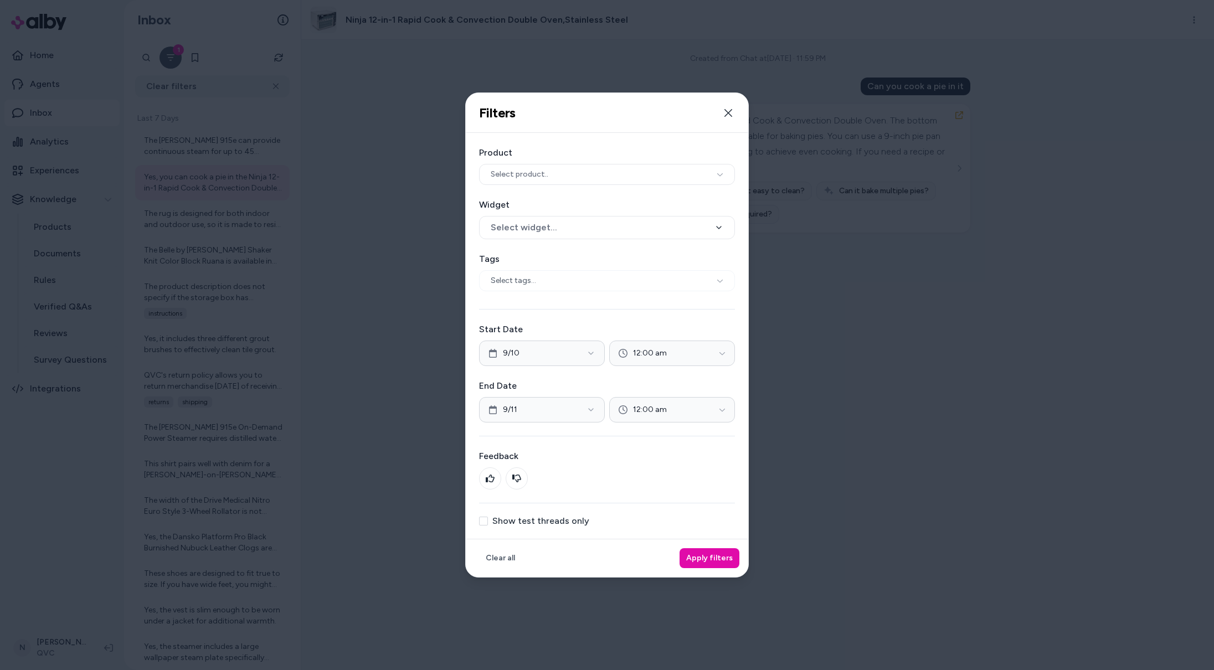
click at [380, 287] on div at bounding box center [607, 335] width 1214 height 670
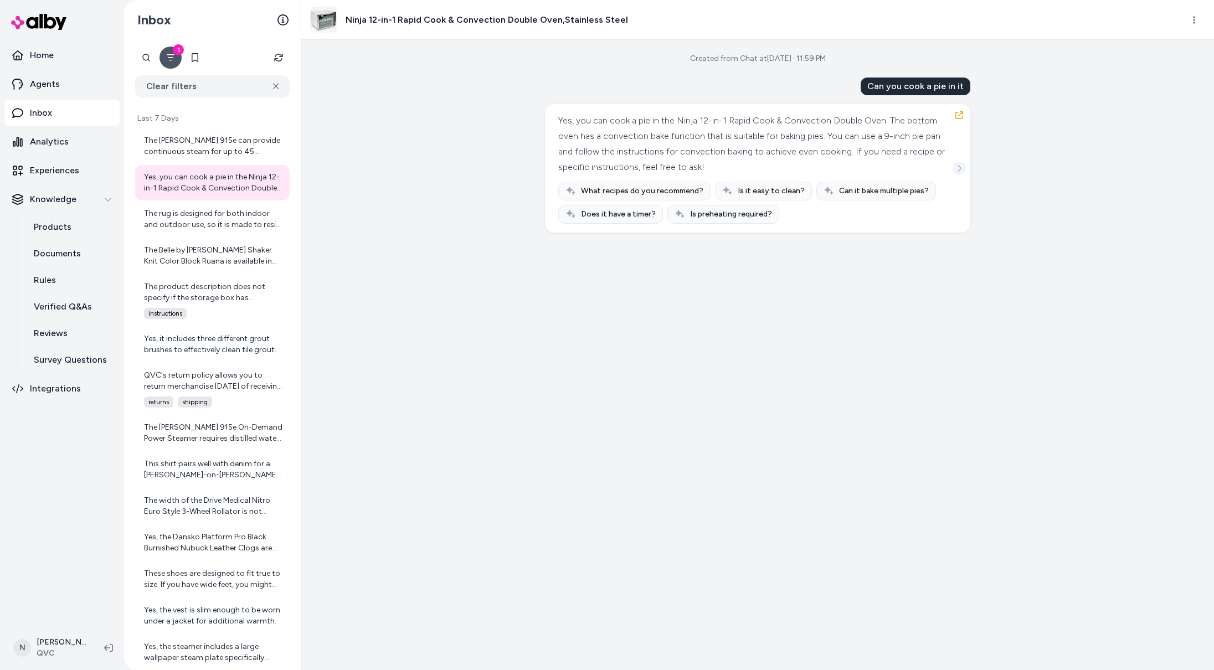
click at [960, 166] on icon "See more" at bounding box center [960, 169] width 8 height 8
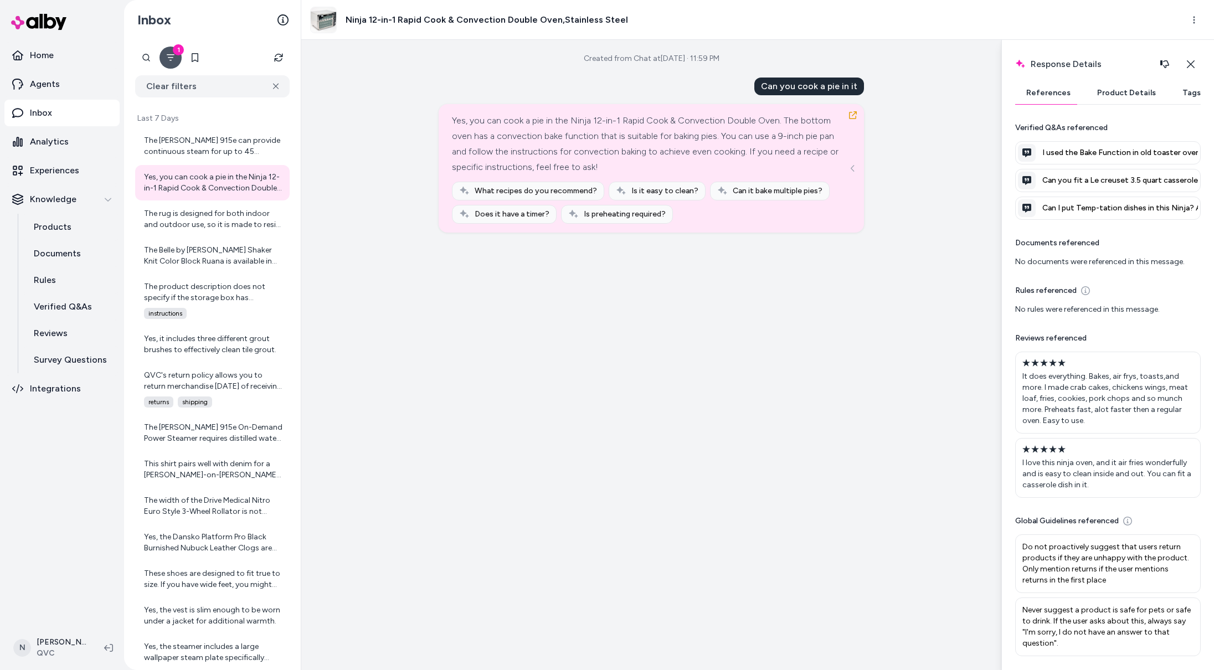
click at [422, 13] on h3 "Ninja 12-in-1 Rapid Cook & Convection Double Oven,Stainless Steel" at bounding box center [487, 19] width 283 height 13
click at [1193, 64] on icon "button" at bounding box center [1191, 64] width 9 height 9
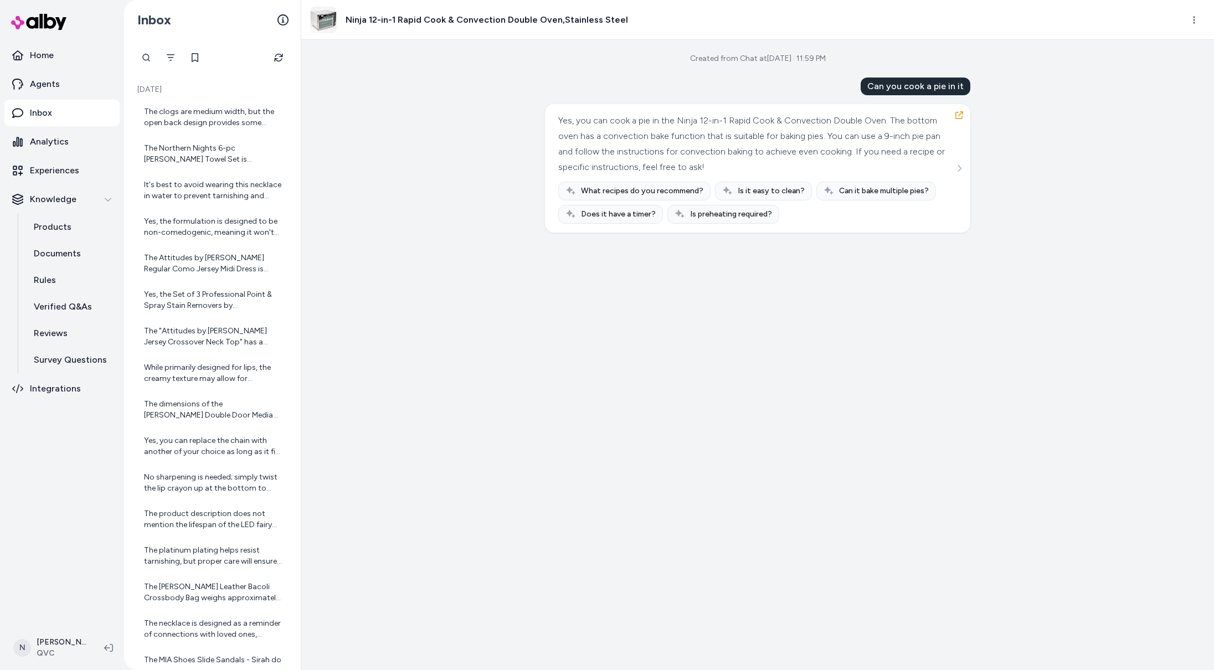
click at [950, 171] on div "Yes, you can cook a pie in the Ninja 12-in-1 Rapid Cook & Convection Double Ove…" at bounding box center [757, 168] width 399 height 111
click at [956, 170] on icon "See more" at bounding box center [960, 169] width 8 height 8
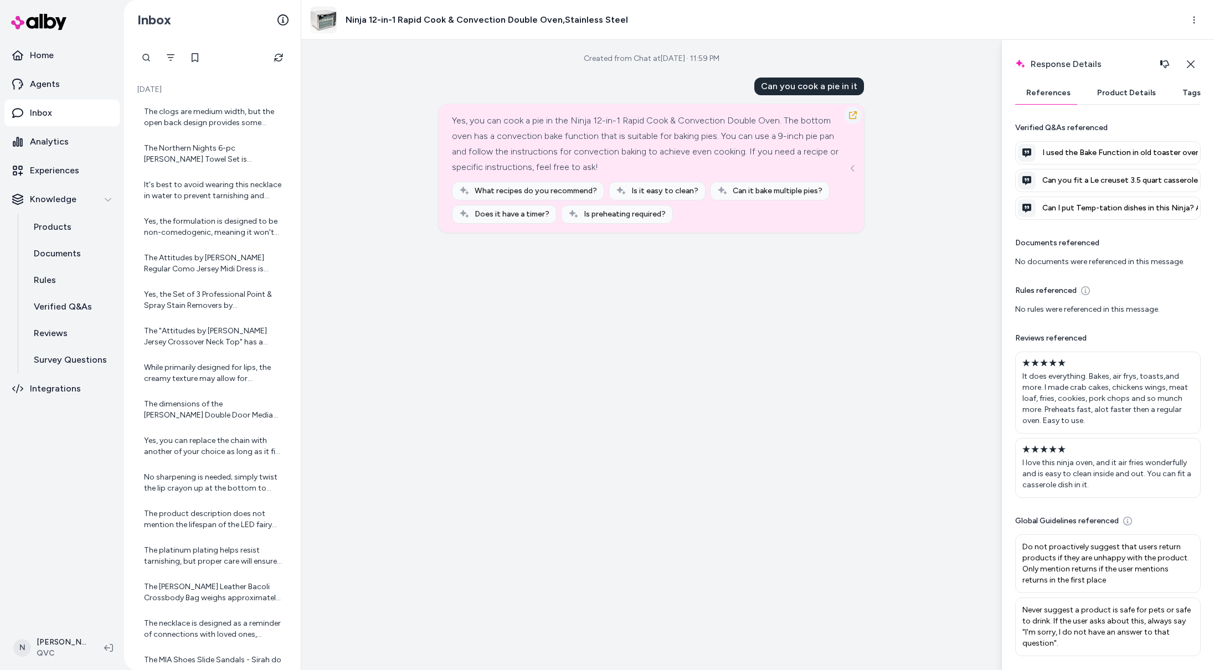
click at [851, 117] on icon "button" at bounding box center [853, 115] width 9 height 9
click at [1100, 151] on span "I used the Bake Function in old toaster oven to cook food in covered glass or c…" at bounding box center [1120, 152] width 156 height 11
